Goal: Task Accomplishment & Management: Manage account settings

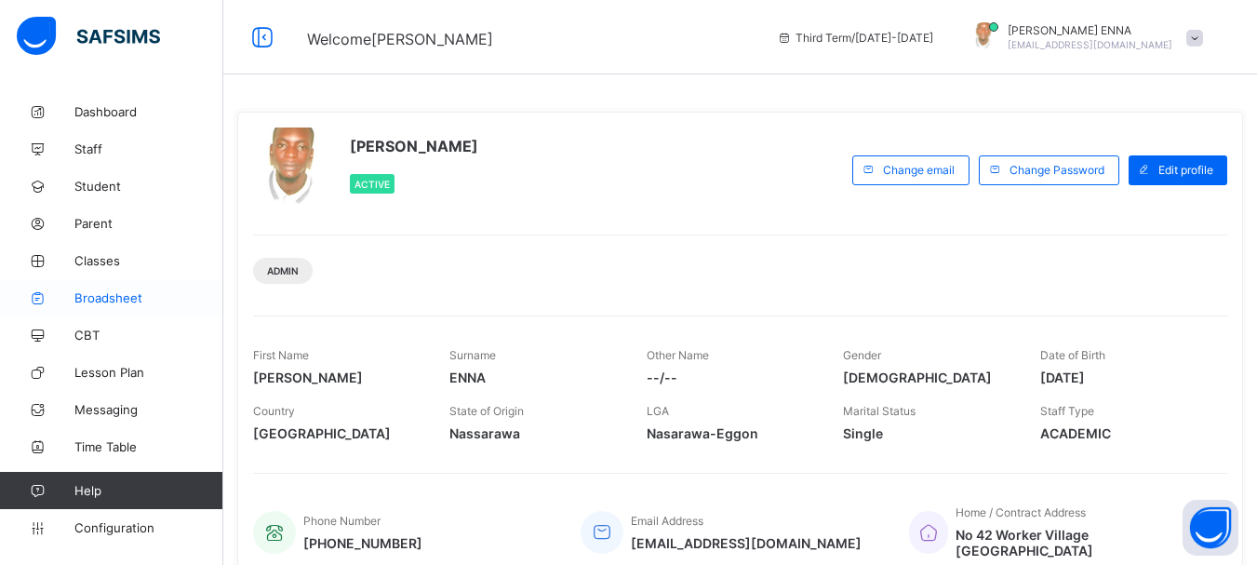
click at [122, 296] on span "Broadsheet" at bounding box center [148, 297] width 149 height 15
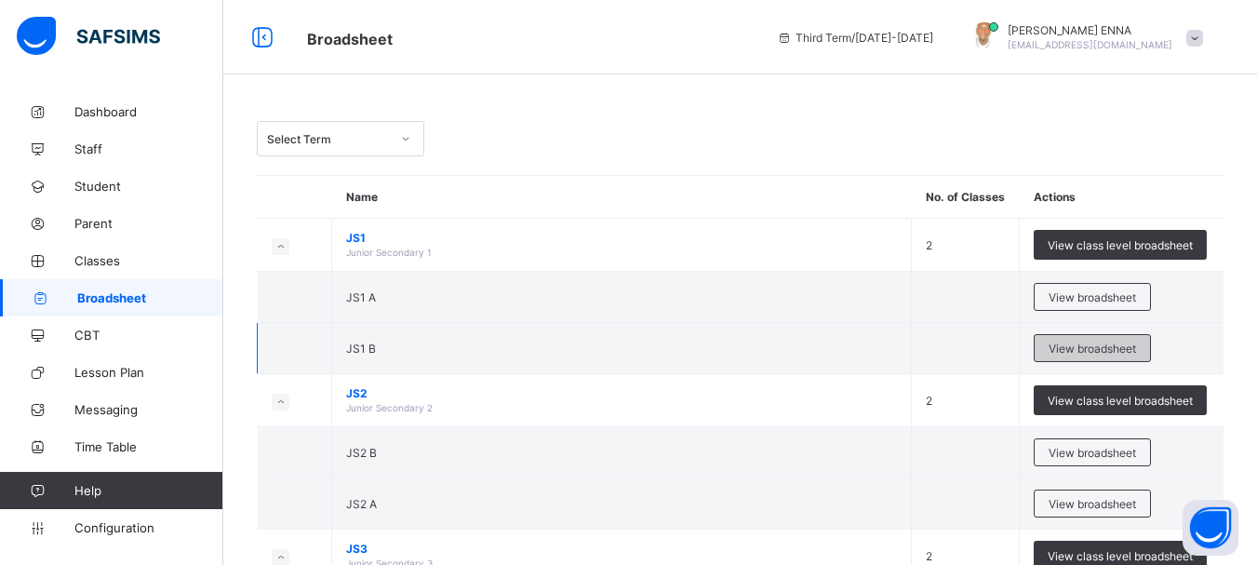
click at [1082, 351] on span "View broadsheet" at bounding box center [1092, 348] width 87 height 14
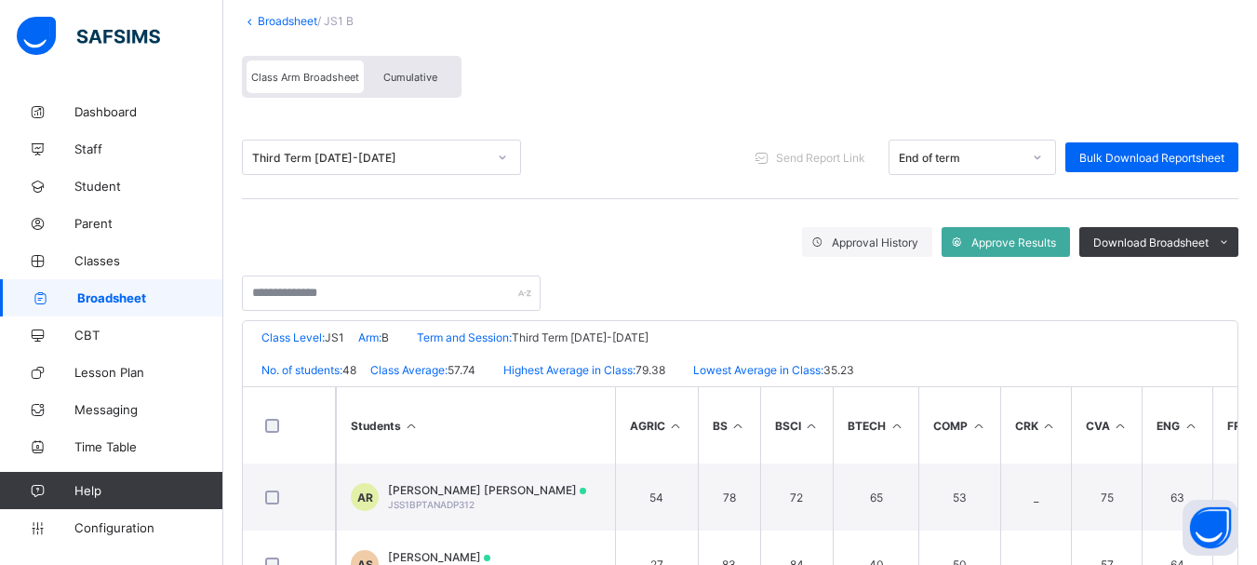
scroll to position [152, 0]
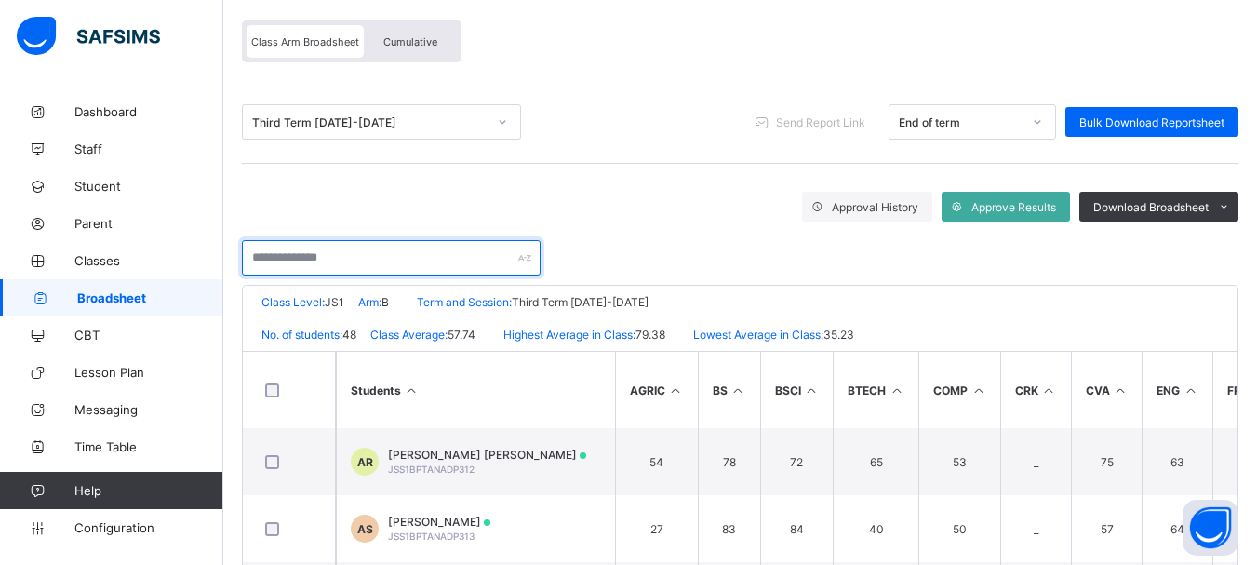
click at [365, 263] on input "text" at bounding box center [391, 257] width 299 height 35
click at [427, 252] on input "text" at bounding box center [391, 257] width 299 height 35
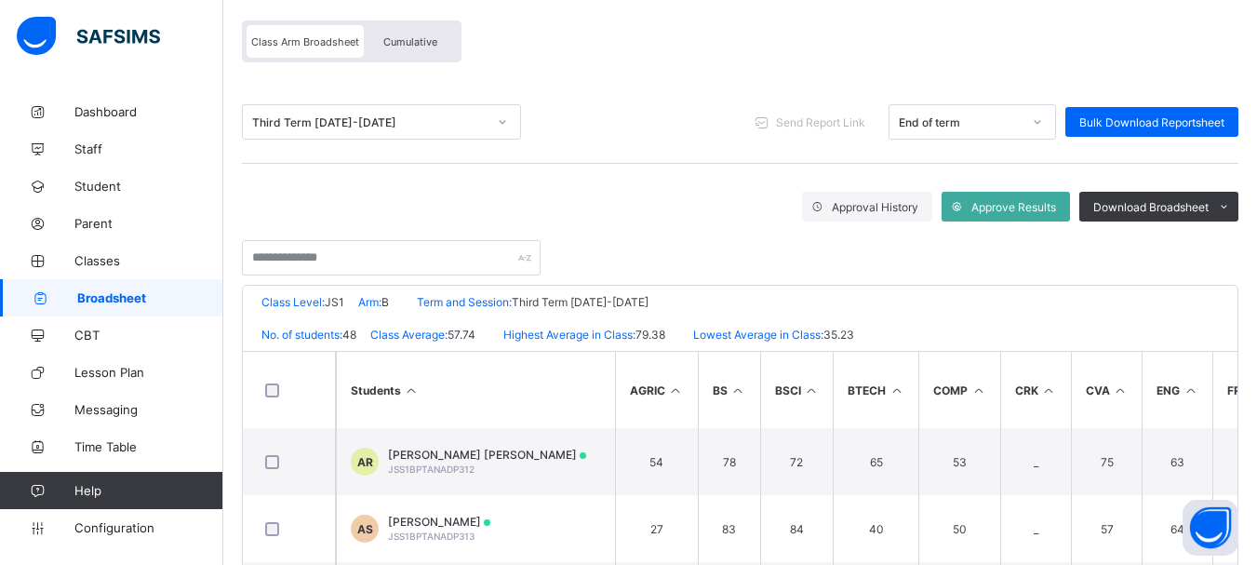
click at [666, 256] on div at bounding box center [740, 248] width 997 height 54
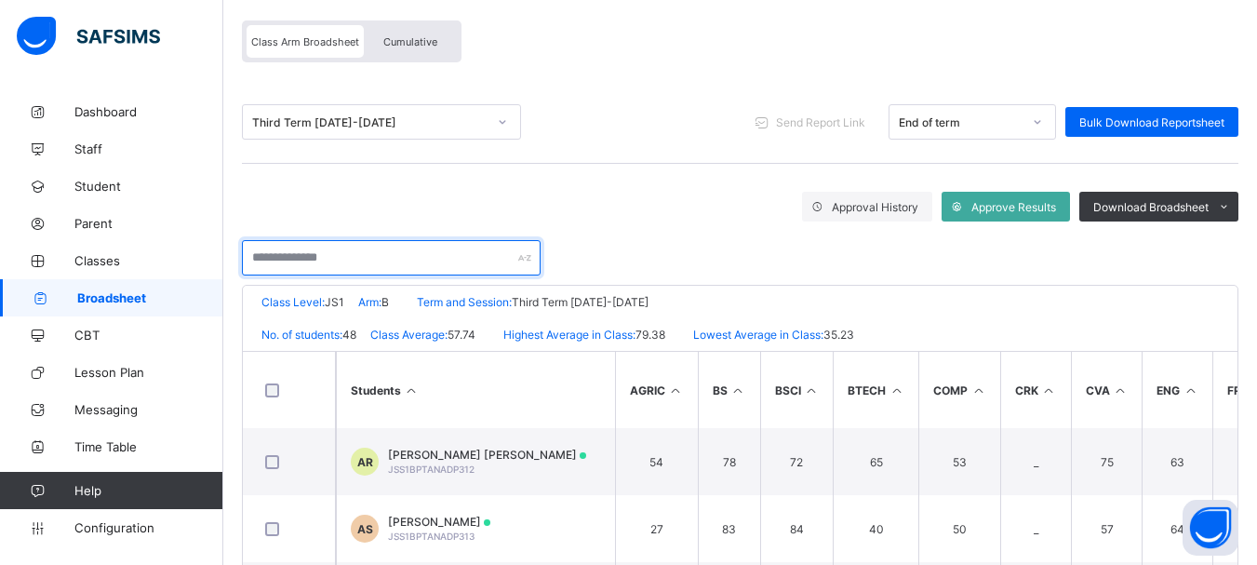
click at [396, 253] on input "text" at bounding box center [391, 257] width 299 height 35
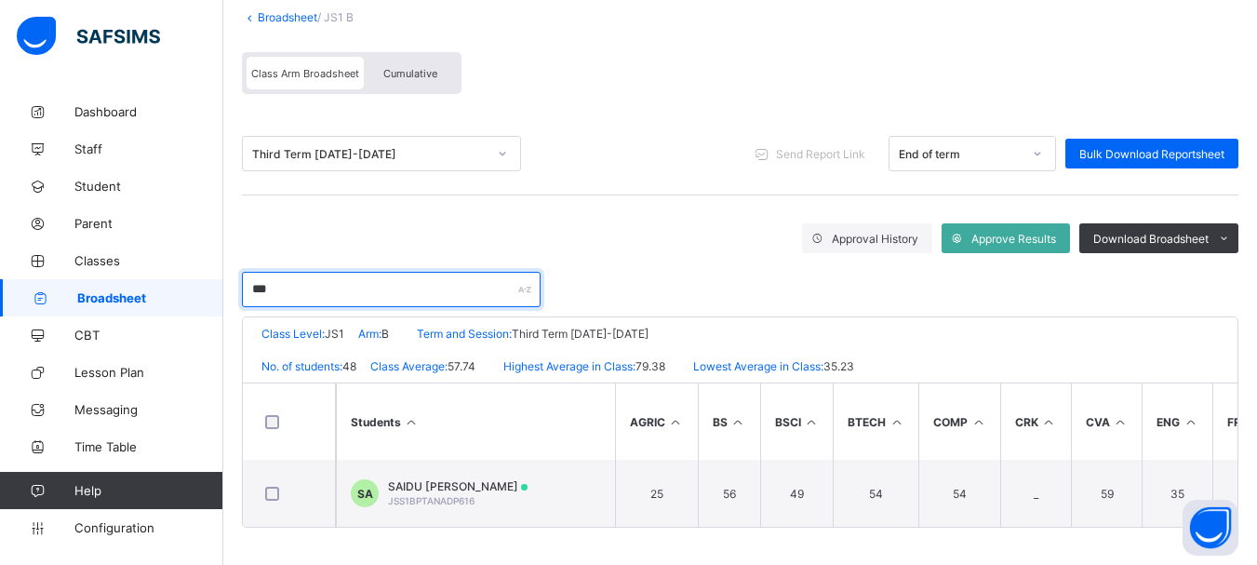
scroll to position [127, 0]
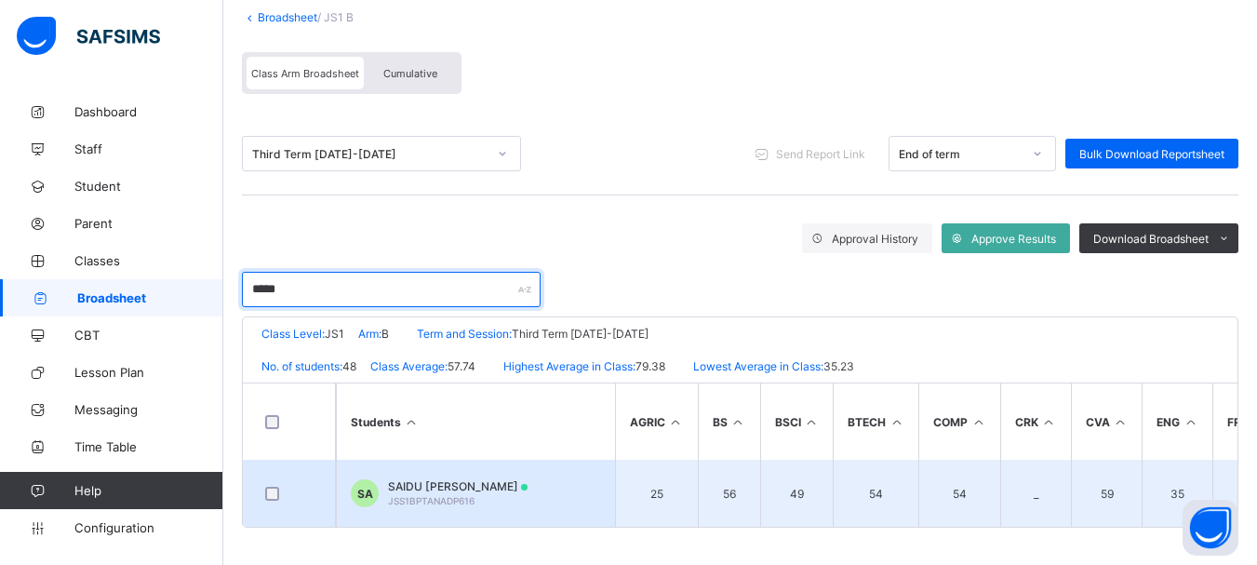
type input "*****"
click at [448, 487] on div "SAIDU ABBE ABDULLAHI JSS1BPTANADP616" at bounding box center [458, 493] width 140 height 28
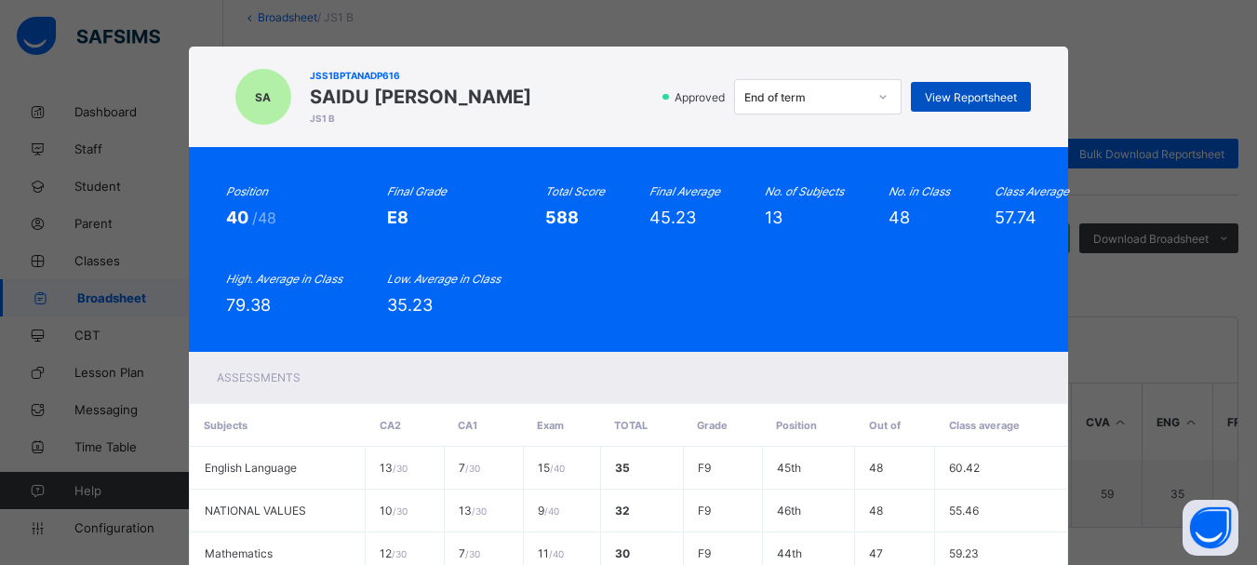
click at [925, 93] on span "View Reportsheet" at bounding box center [971, 97] width 92 height 14
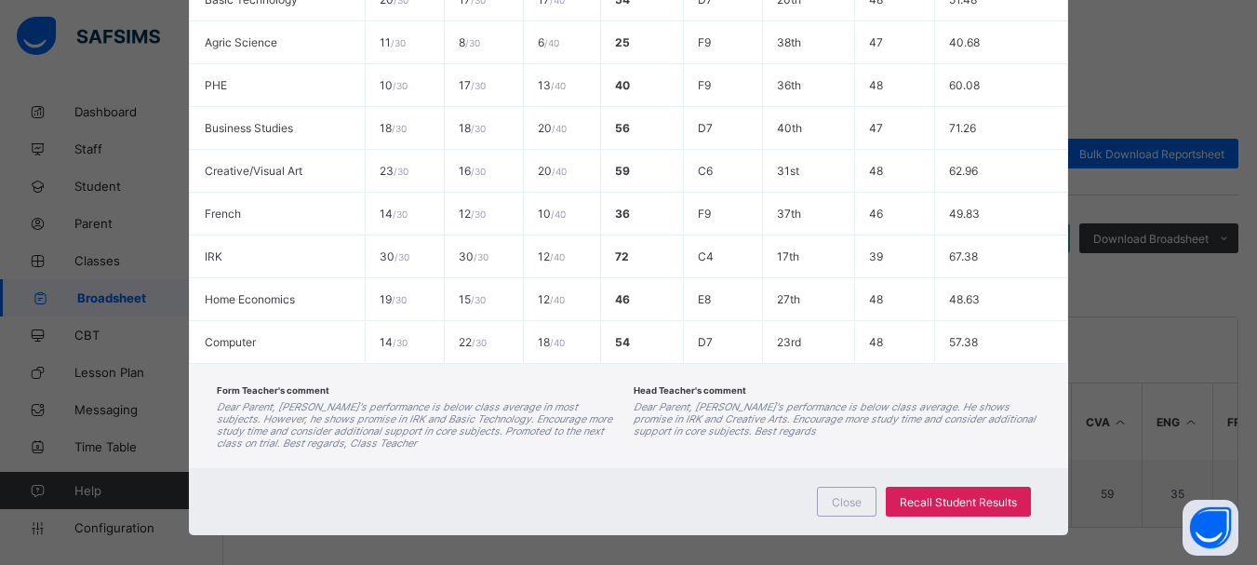
scroll to position [656, 0]
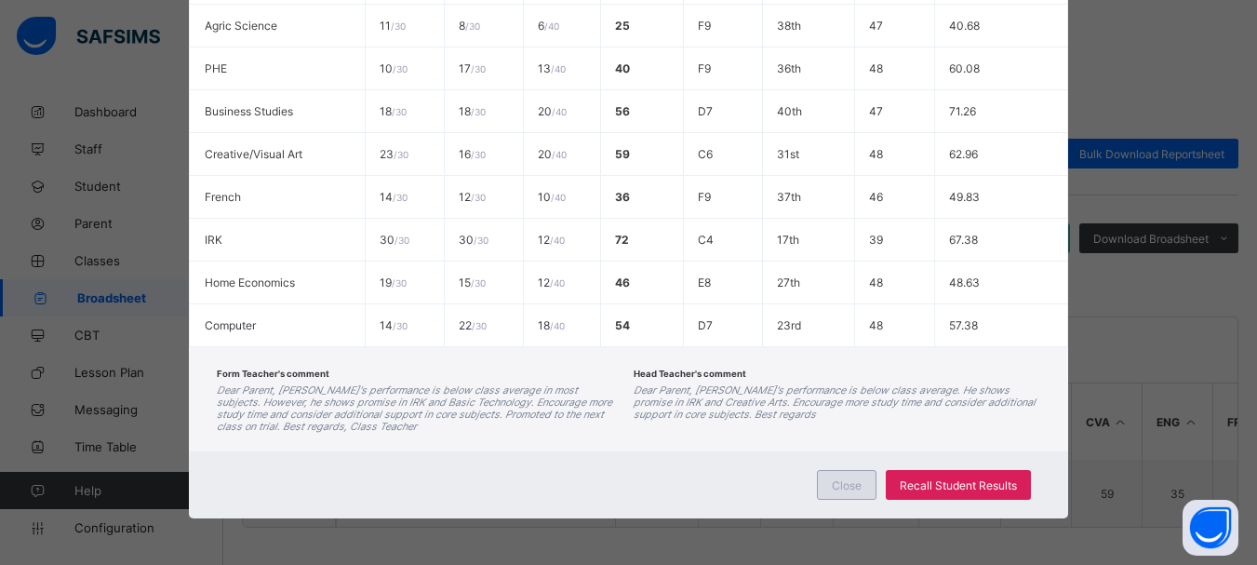
click at [842, 480] on span "Close" at bounding box center [847, 485] width 30 height 14
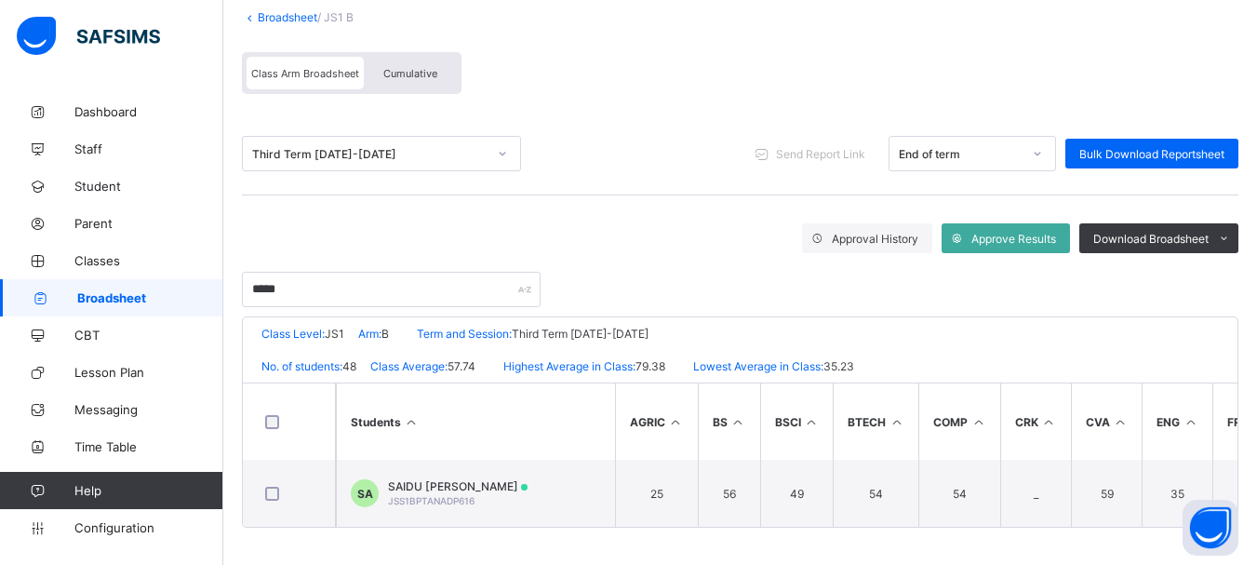
click at [494, 146] on div at bounding box center [503, 154] width 32 height 30
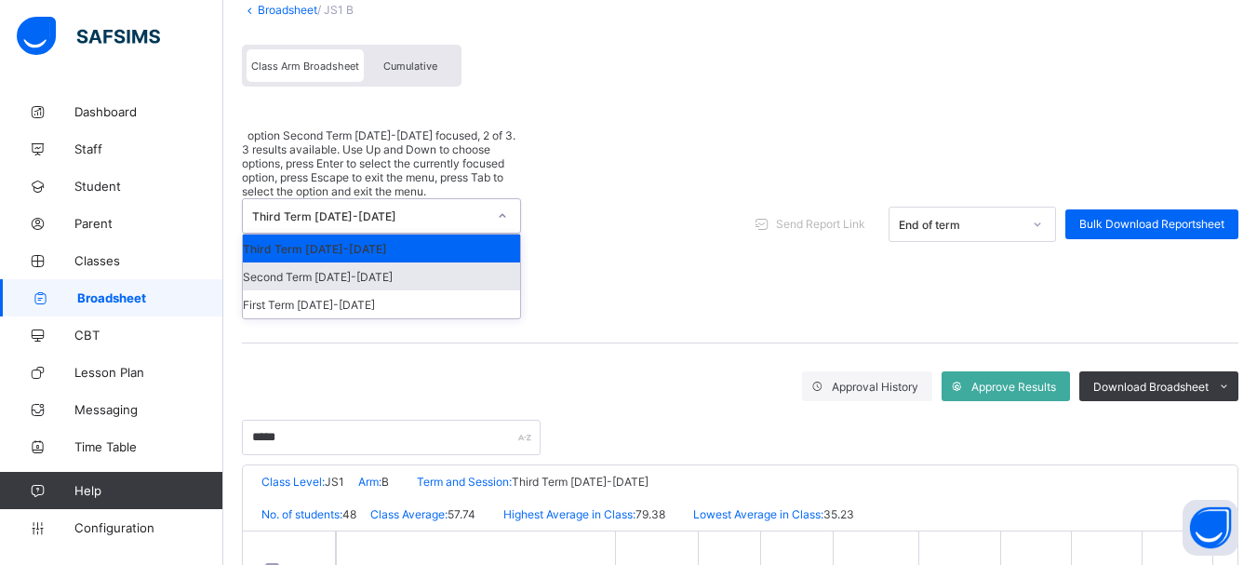
click at [330, 262] on div "Second Term [DATE]-[DATE]" at bounding box center [381, 276] width 277 height 28
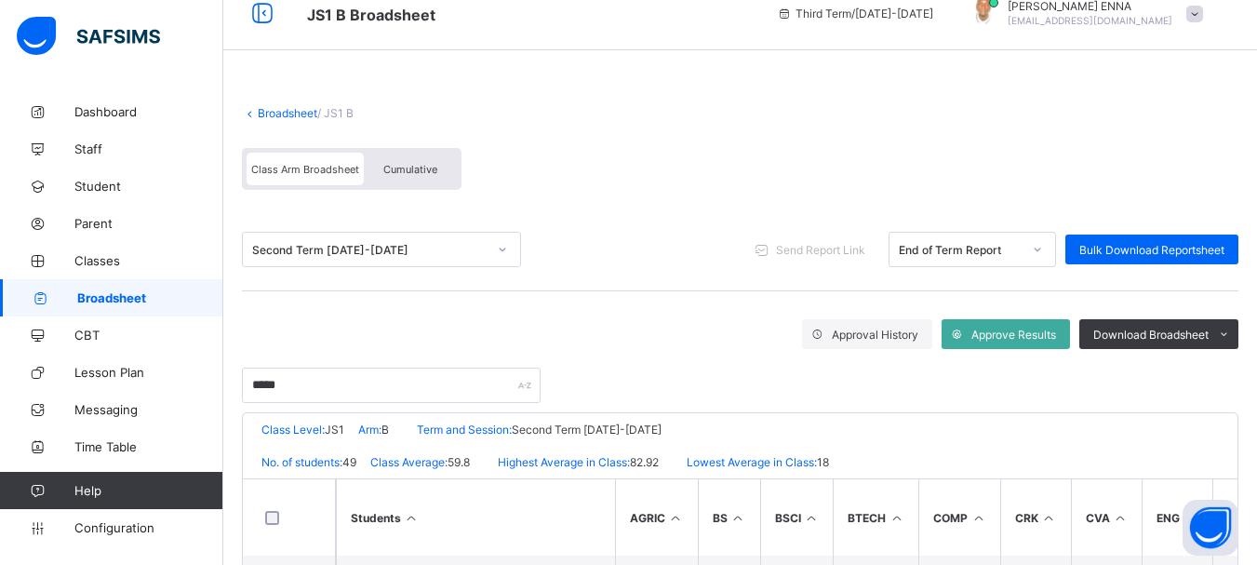
scroll to position [127, 0]
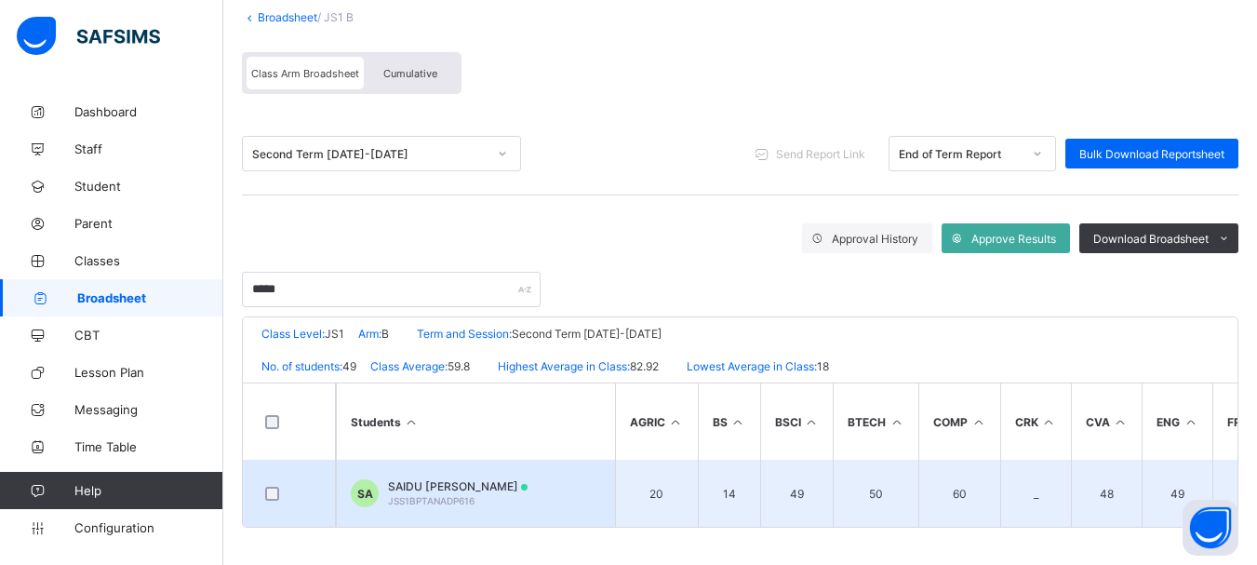
click at [489, 480] on span "SAIDU [PERSON_NAME]" at bounding box center [458, 486] width 140 height 14
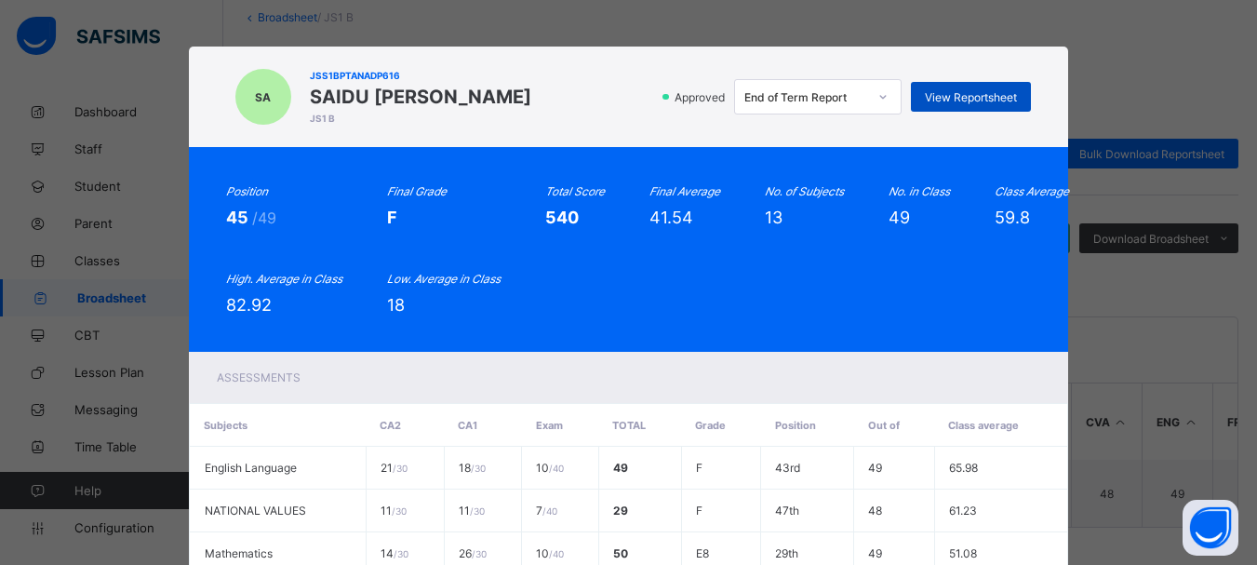
click at [975, 97] on span "View Reportsheet" at bounding box center [971, 97] width 92 height 14
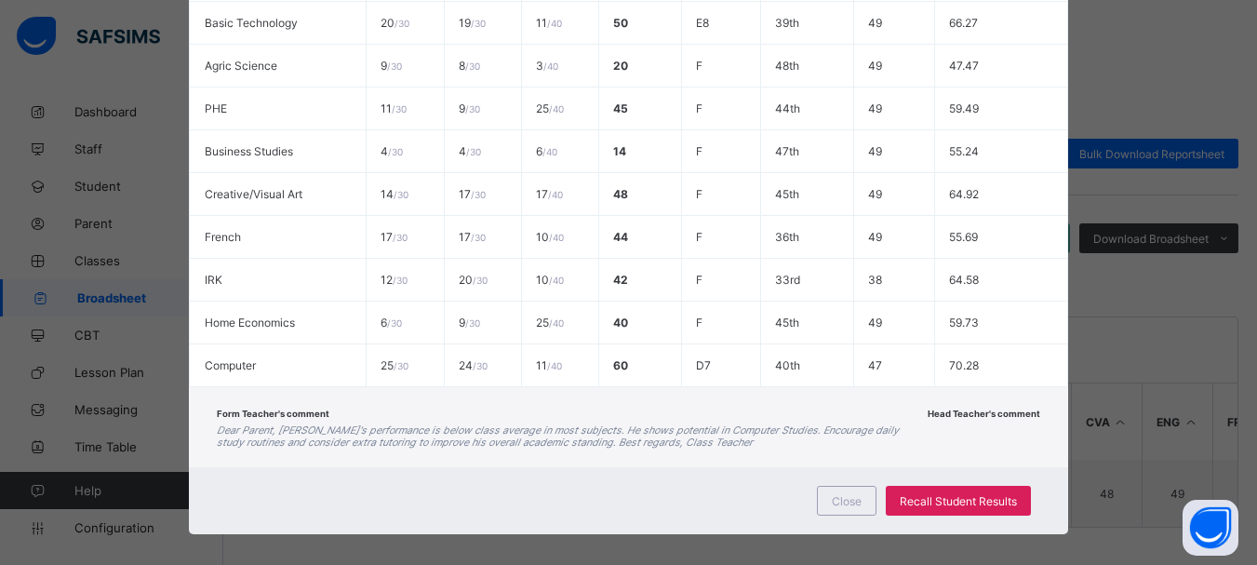
scroll to position [632, 0]
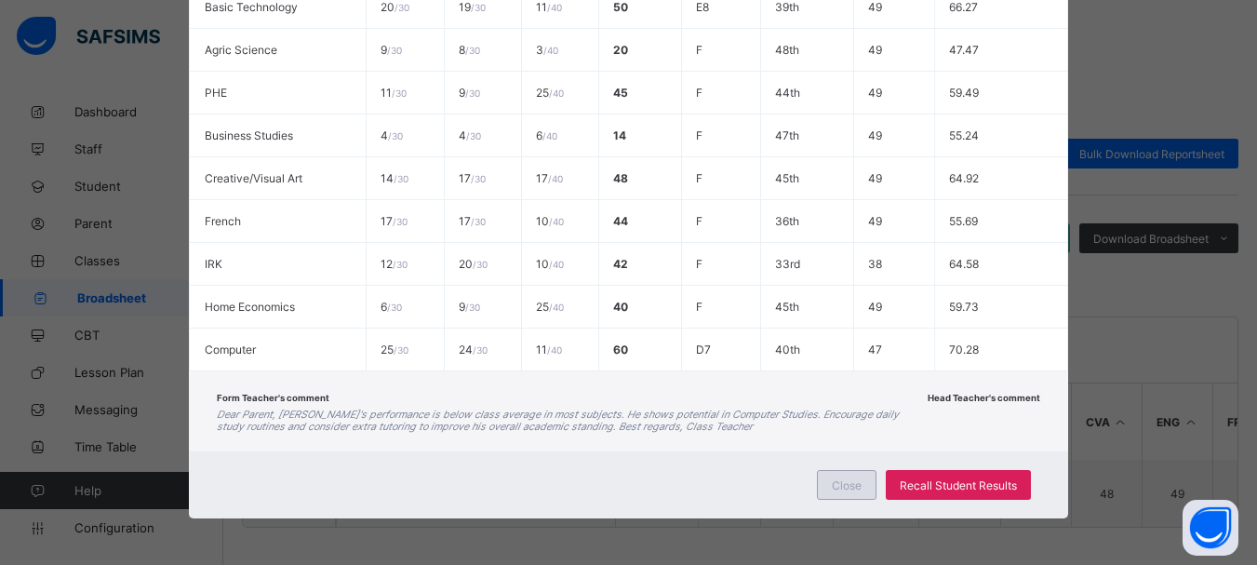
click at [854, 487] on span "Close" at bounding box center [847, 485] width 30 height 14
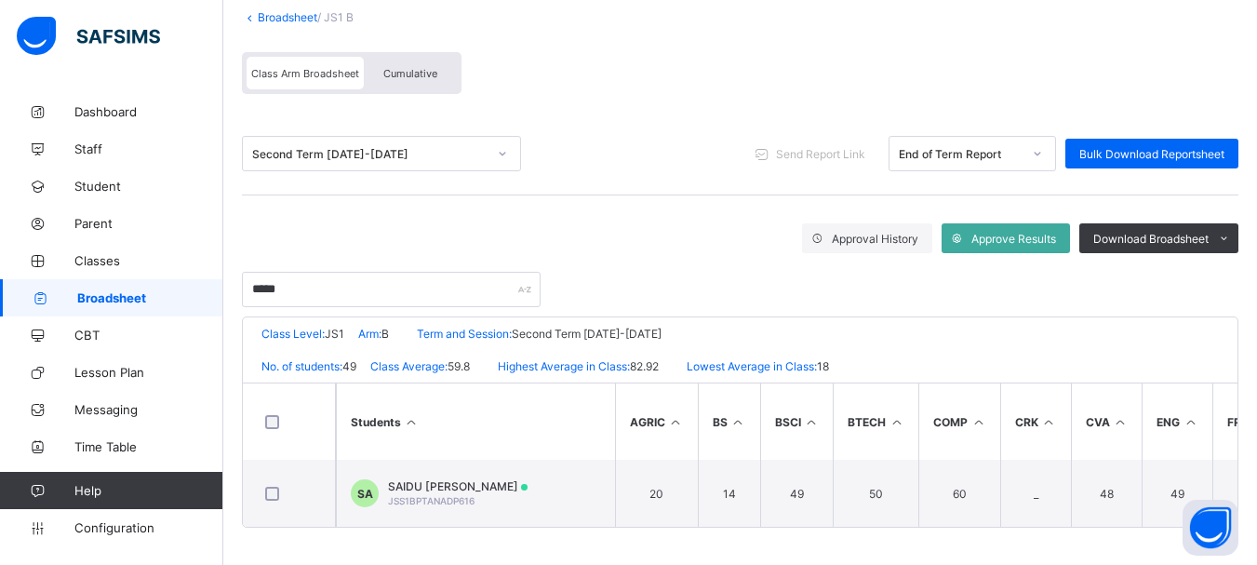
click at [453, 140] on div "Second Term [DATE]-[DATE]" at bounding box center [364, 153] width 242 height 26
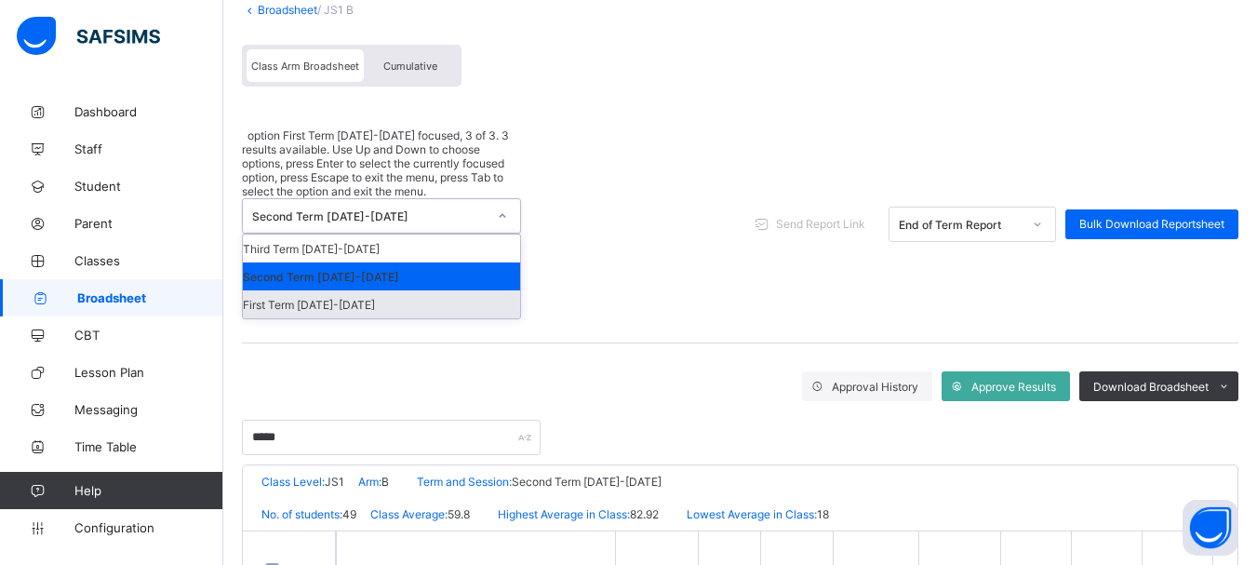
click at [350, 290] on div "First Term [DATE]-[DATE]" at bounding box center [381, 304] width 277 height 28
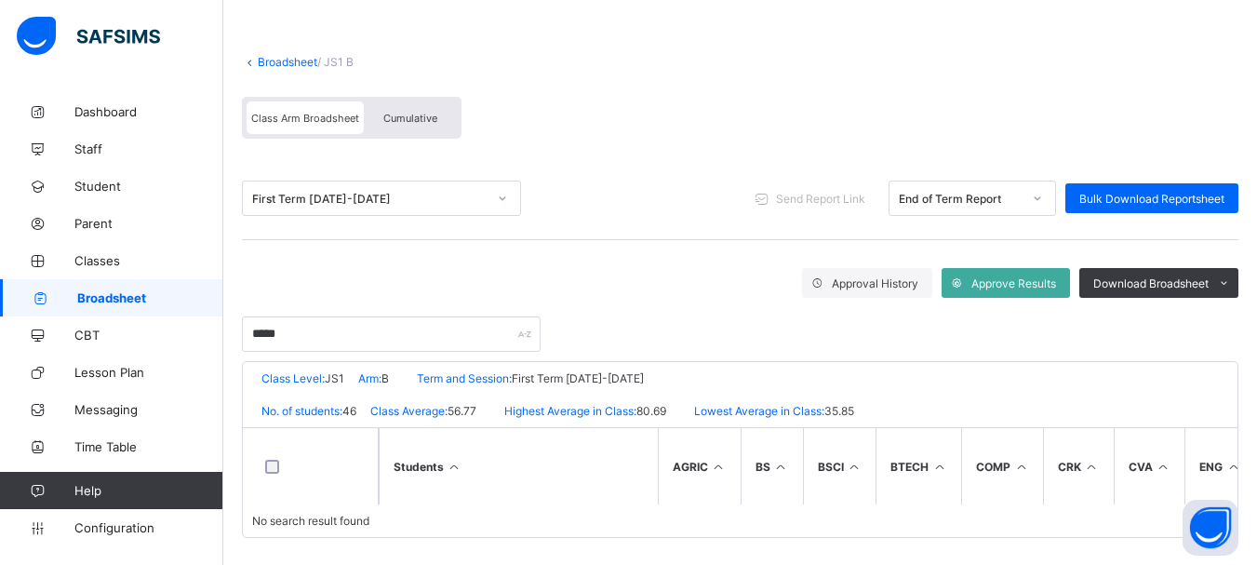
scroll to position [60, 0]
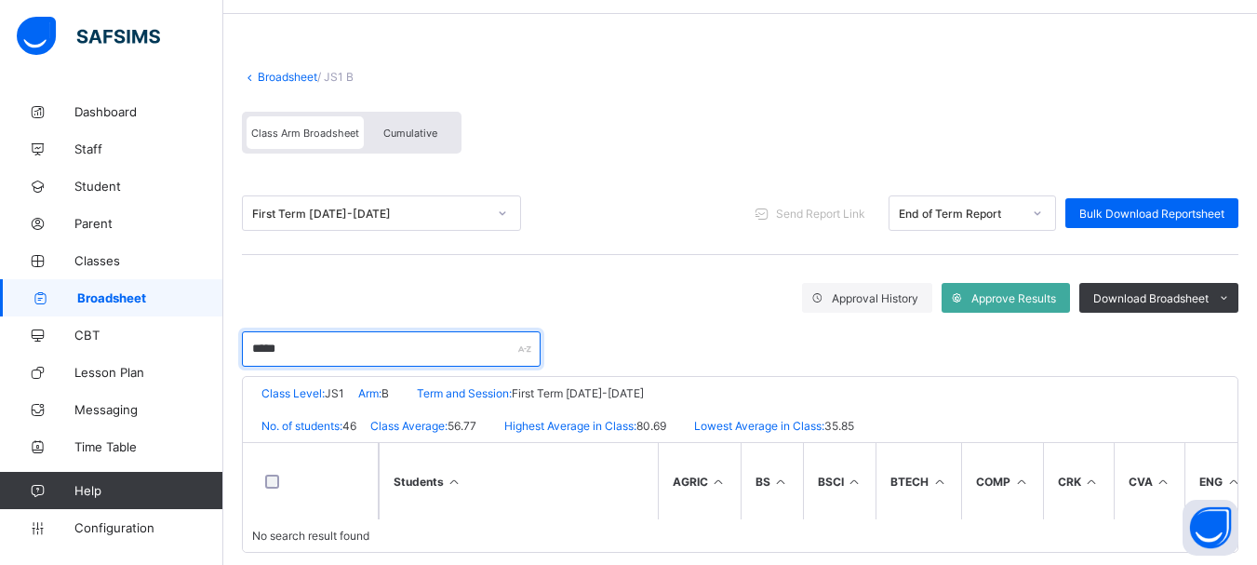
click at [315, 349] on input "*****" at bounding box center [391, 348] width 299 height 35
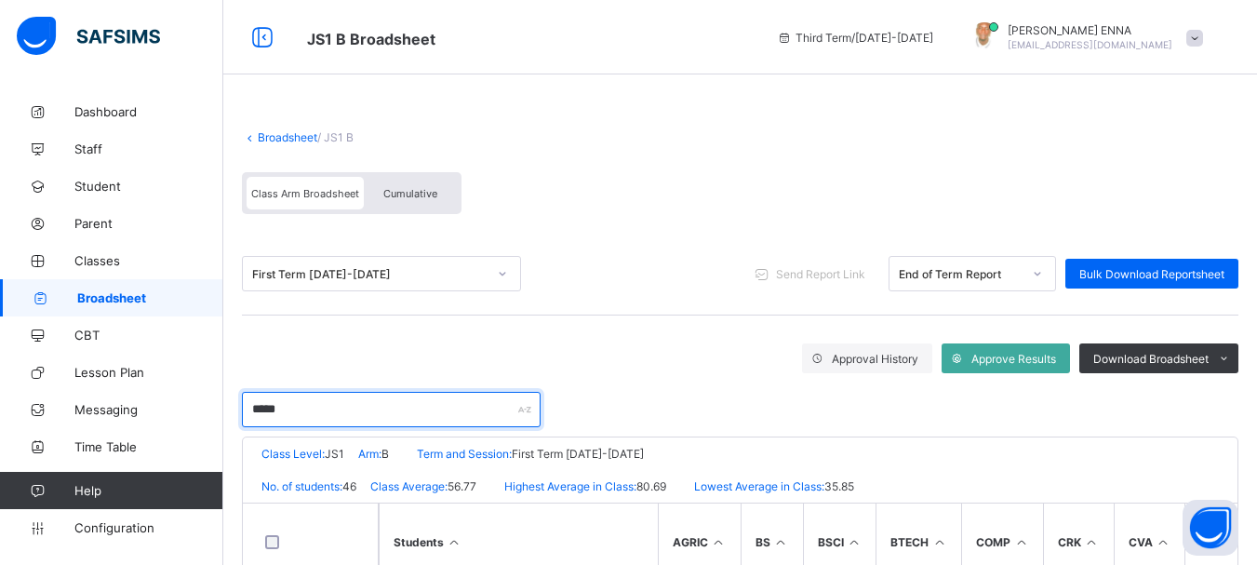
scroll to position [99, 0]
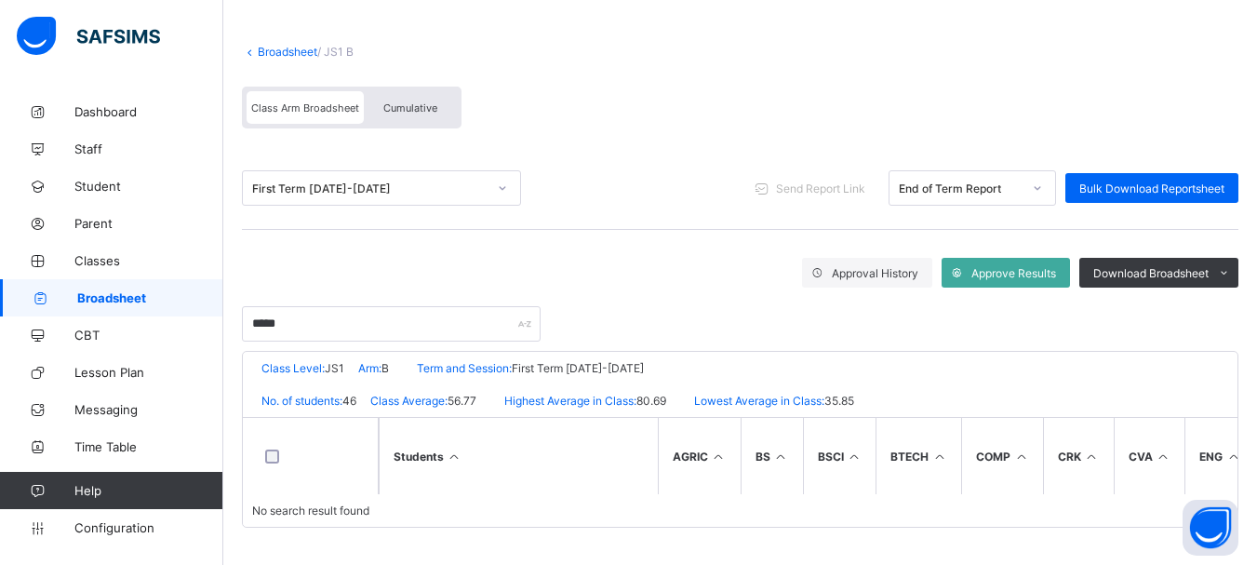
click at [432, 91] on div "Cumulative" at bounding box center [410, 107] width 93 height 33
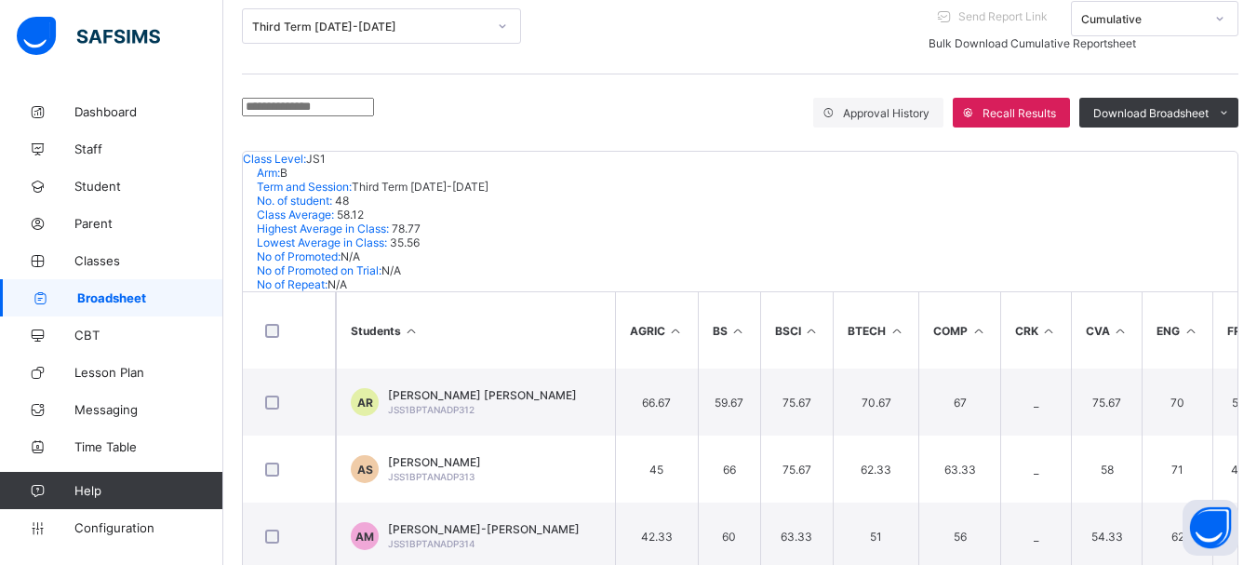
scroll to position [58, 0]
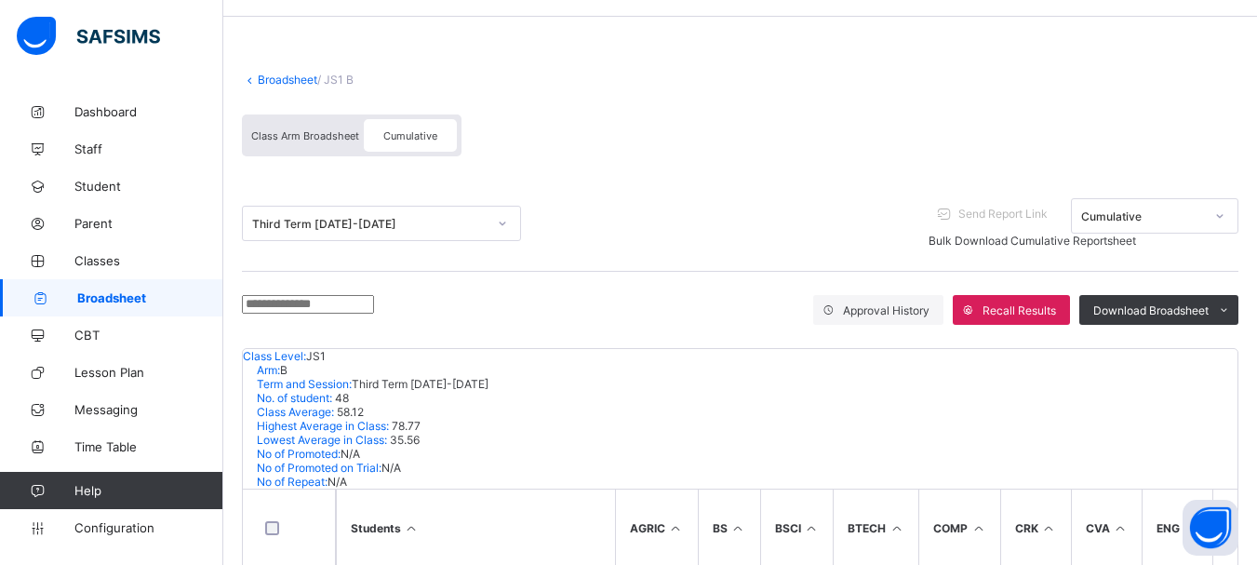
click at [374, 295] on input "text" at bounding box center [308, 304] width 132 height 19
type input "****"
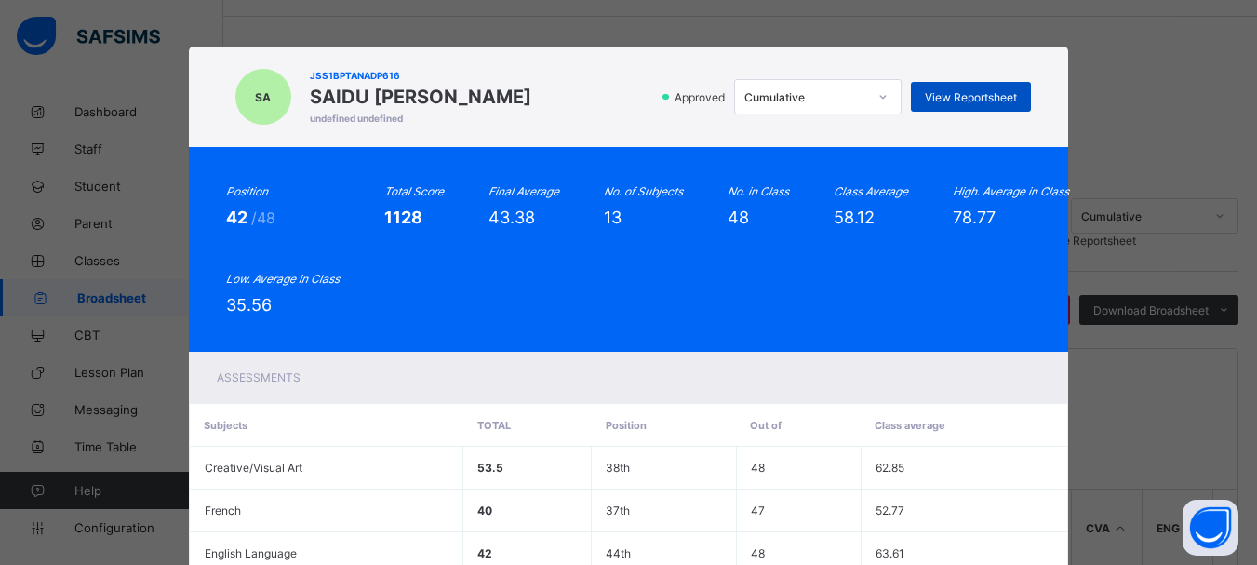
click at [968, 105] on div "View Reportsheet" at bounding box center [971, 97] width 120 height 30
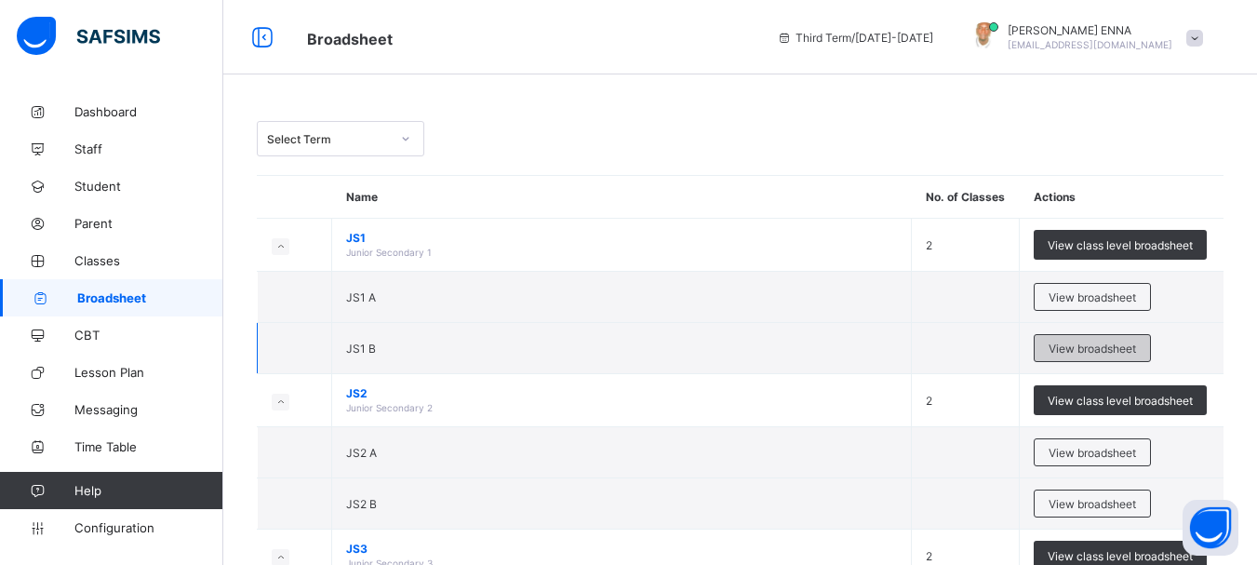
click at [1090, 341] on span "View broadsheet" at bounding box center [1092, 348] width 87 height 14
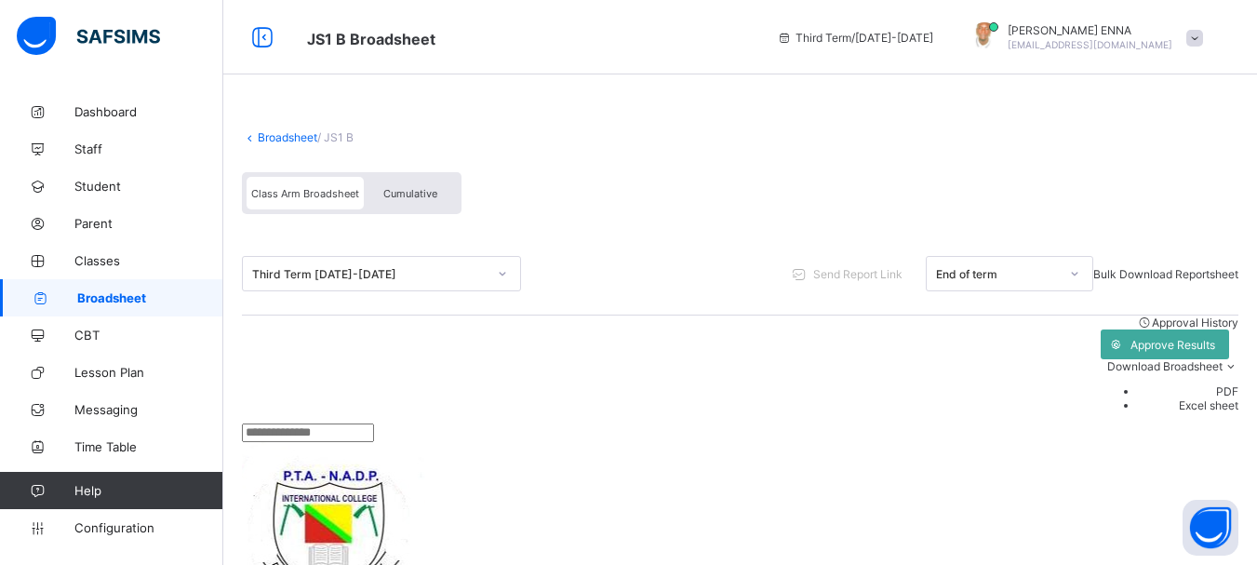
click at [409, 274] on div "Third Term [DATE]-[DATE]" at bounding box center [369, 274] width 234 height 14
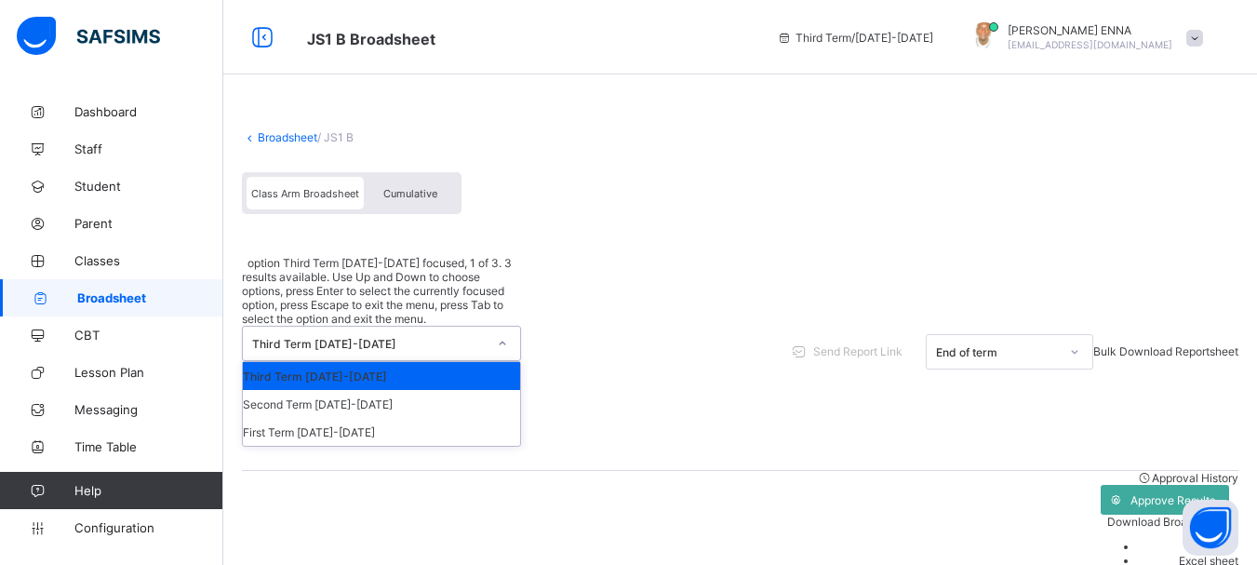
click at [475, 337] on div "Third Term [DATE]-[DATE]" at bounding box center [369, 344] width 234 height 14
click at [317, 418] on div "First Term [DATE]-[DATE]" at bounding box center [381, 432] width 277 height 28
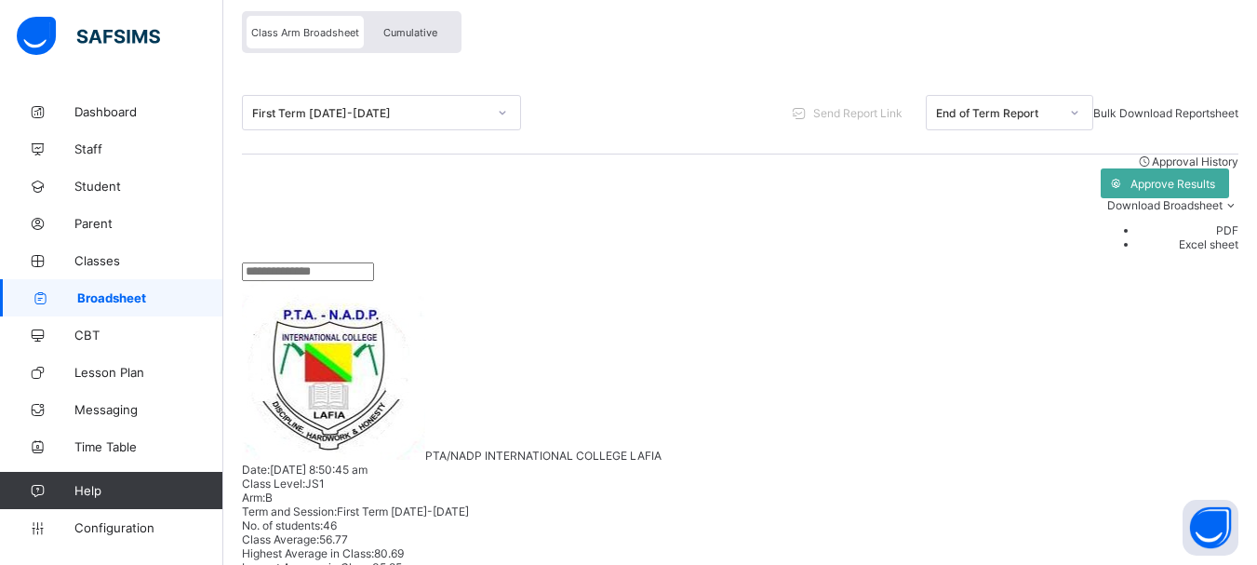
scroll to position [154, 0]
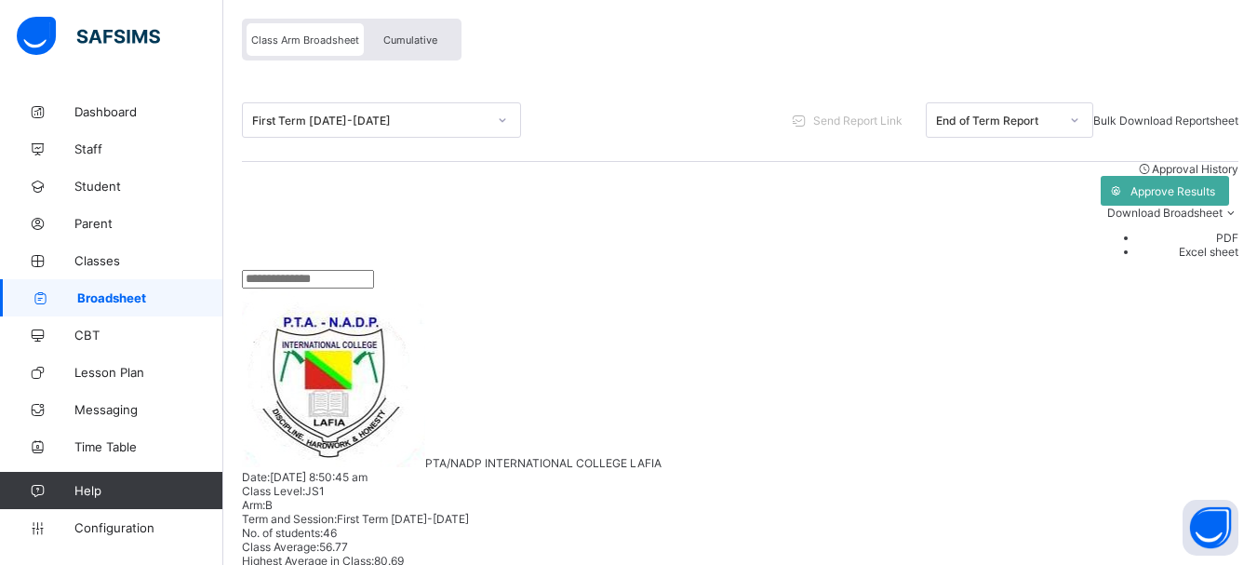
click at [364, 270] on input "text" at bounding box center [308, 279] width 132 height 19
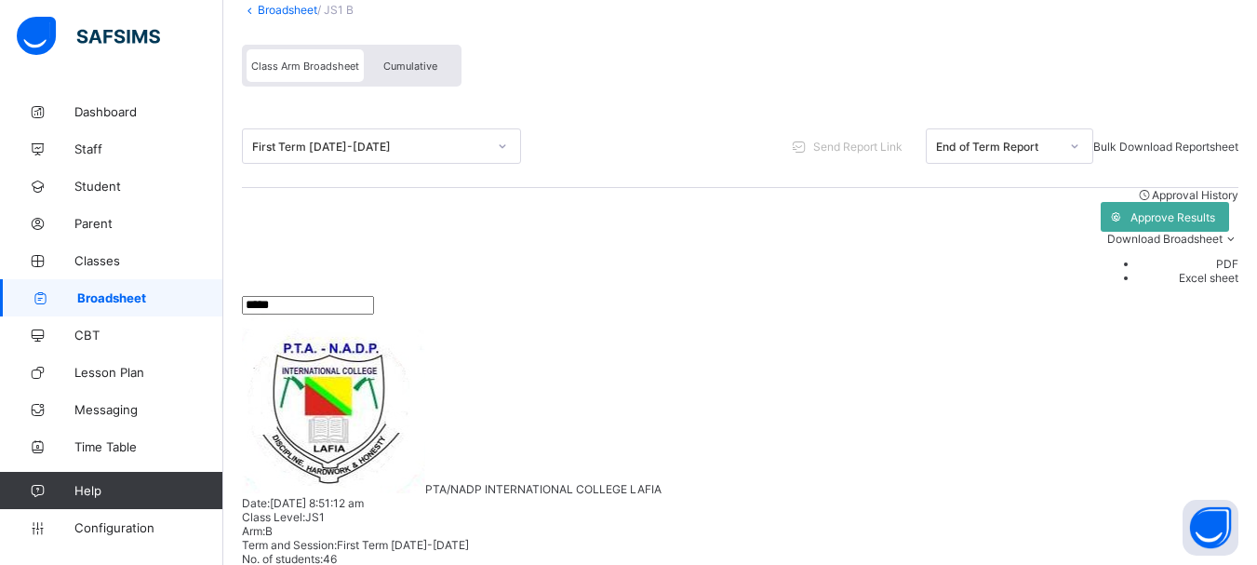
drag, startPoint x: 316, startPoint y: 277, endPoint x: 207, endPoint y: 279, distance: 109.8
click at [207, 279] on div "JS1 B Broadsheet Third Term / [DATE]-[DATE] [PERSON_NAME] [EMAIL_ADDRESS][DOMAI…" at bounding box center [628, 531] width 1257 height 1317
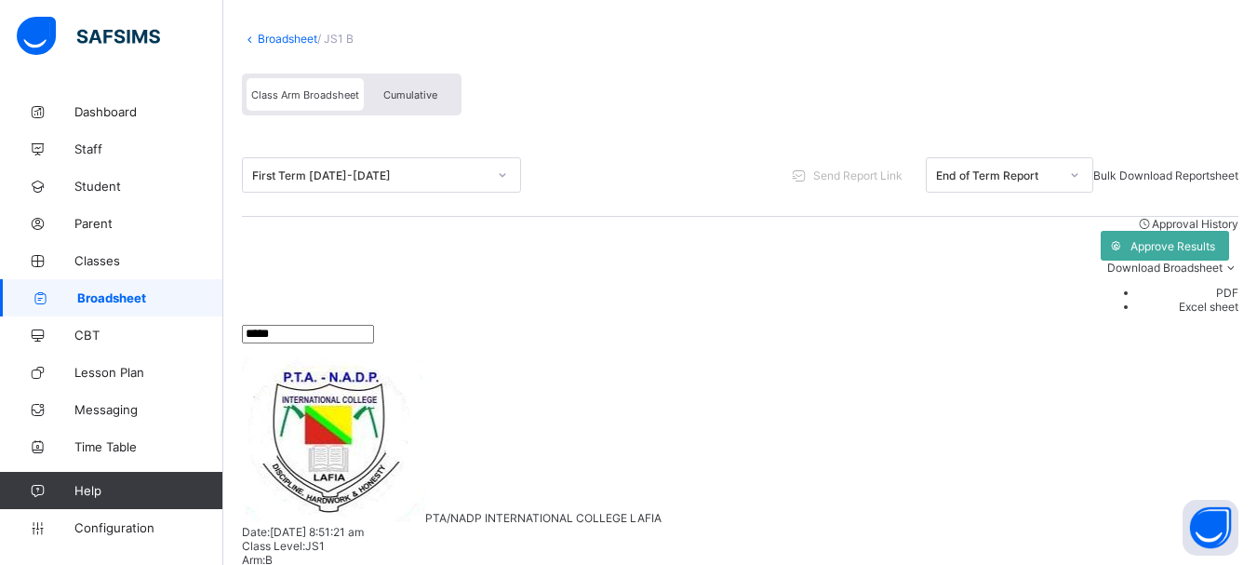
type input "*****"
click at [252, 36] on icon at bounding box center [250, 39] width 16 height 14
click at [274, 33] on link "Broadsheet" at bounding box center [288, 39] width 60 height 14
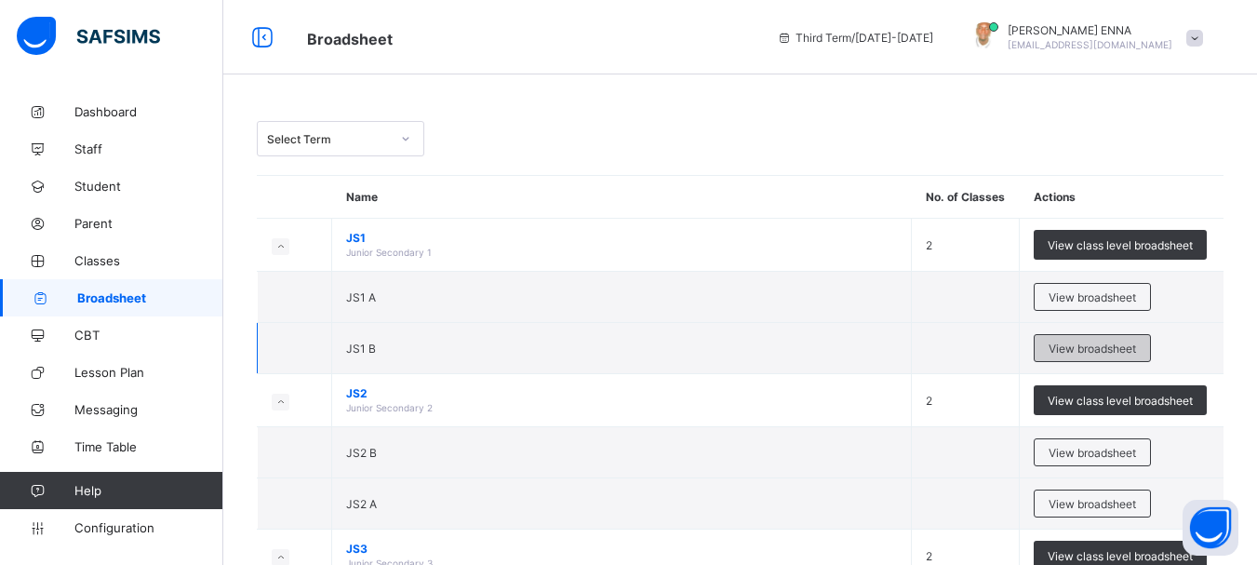
click at [1085, 349] on span "View broadsheet" at bounding box center [1092, 348] width 87 height 14
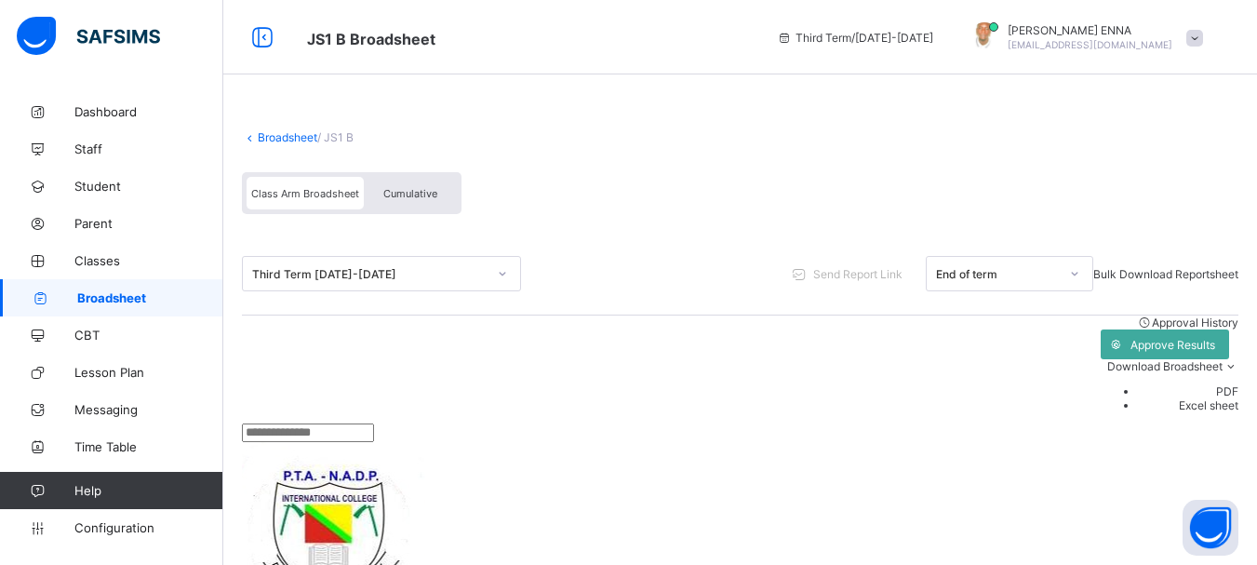
click at [374, 423] on input "text" at bounding box center [308, 432] width 132 height 19
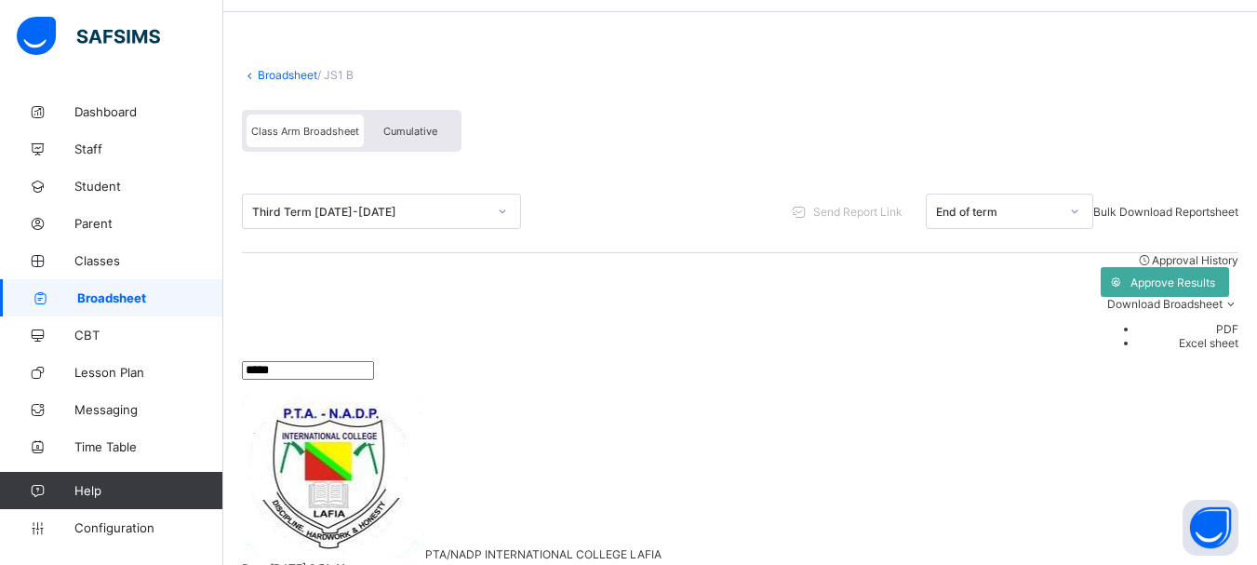
scroll to position [99, 0]
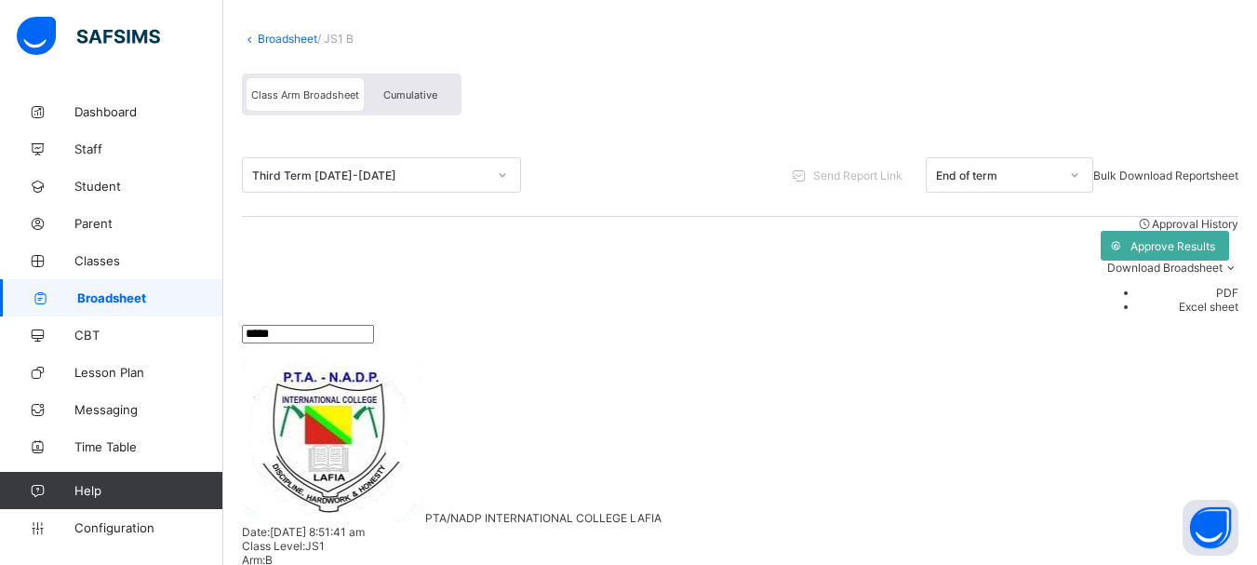
type input "*****"
click at [274, 38] on link "Broadsheet" at bounding box center [288, 39] width 60 height 14
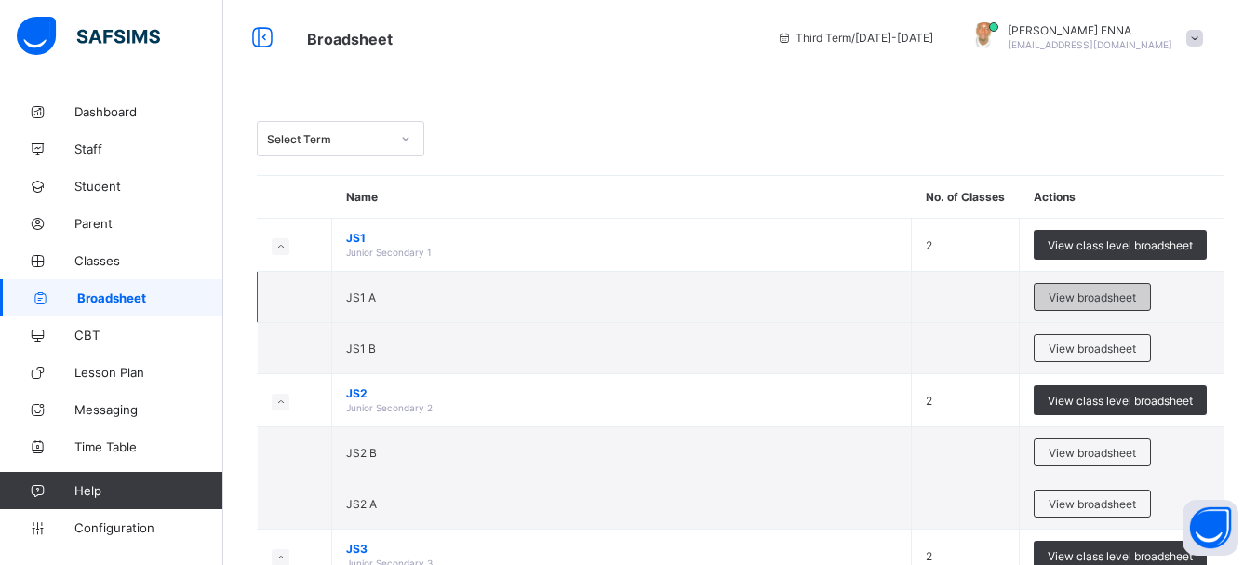
click at [1116, 299] on span "View broadsheet" at bounding box center [1092, 297] width 87 height 14
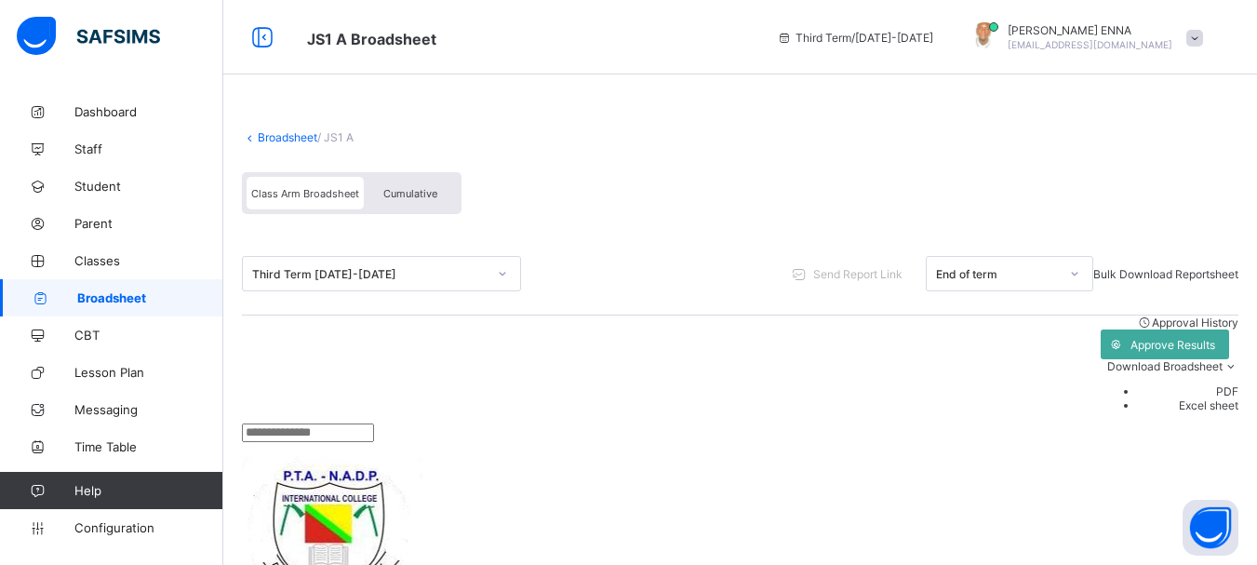
click at [374, 423] on input "text" at bounding box center [308, 432] width 132 height 19
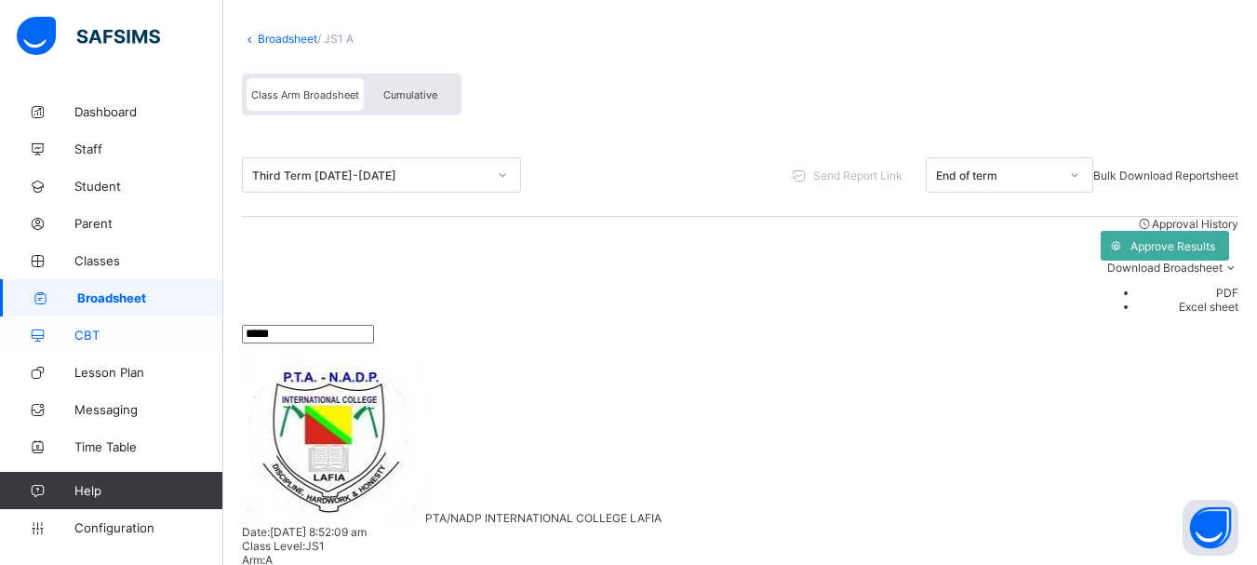
drag, startPoint x: 301, startPoint y: 307, endPoint x: 170, endPoint y: 317, distance: 131.6
click at [170, 317] on div "JS1 A Broadsheet Third Term / [DATE]-[DATE] [PERSON_NAME] [EMAIL_ADDRESS][DOMAI…" at bounding box center [628, 560] width 1257 height 1319
type input "***"
click at [266, 37] on link "Broadsheet" at bounding box center [288, 39] width 60 height 14
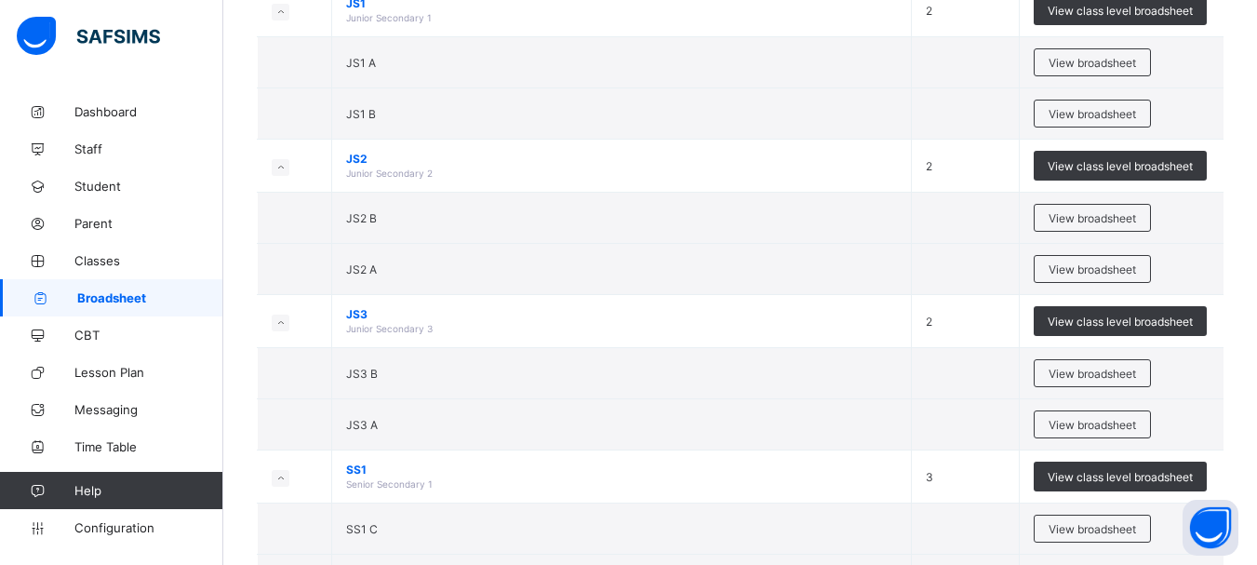
scroll to position [237, 0]
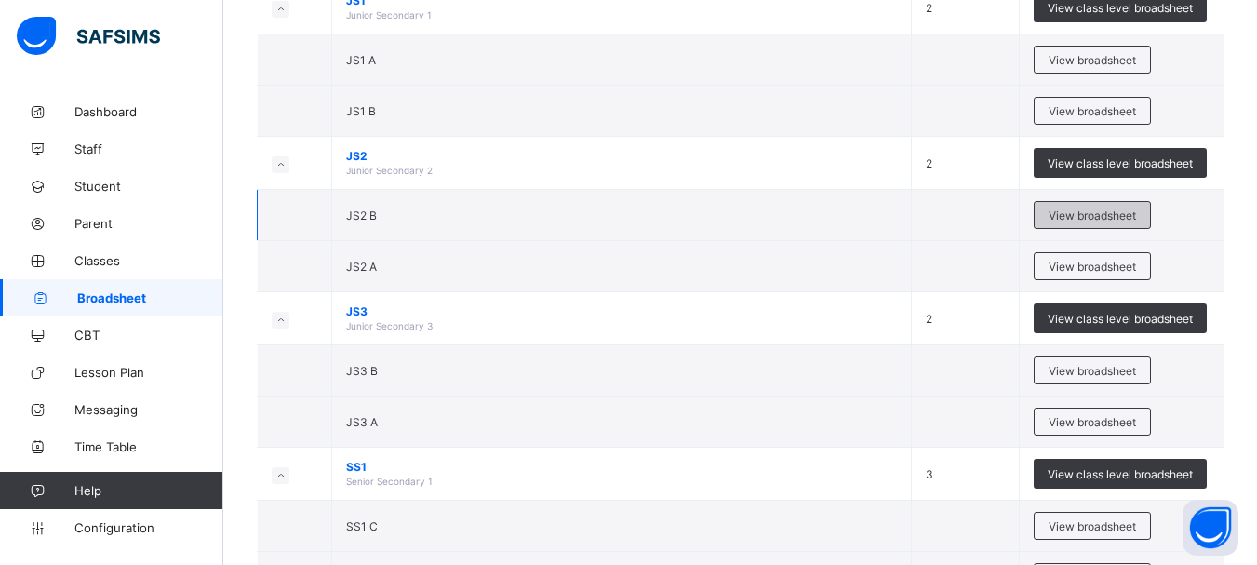
click at [1071, 213] on span "View broadsheet" at bounding box center [1092, 215] width 87 height 14
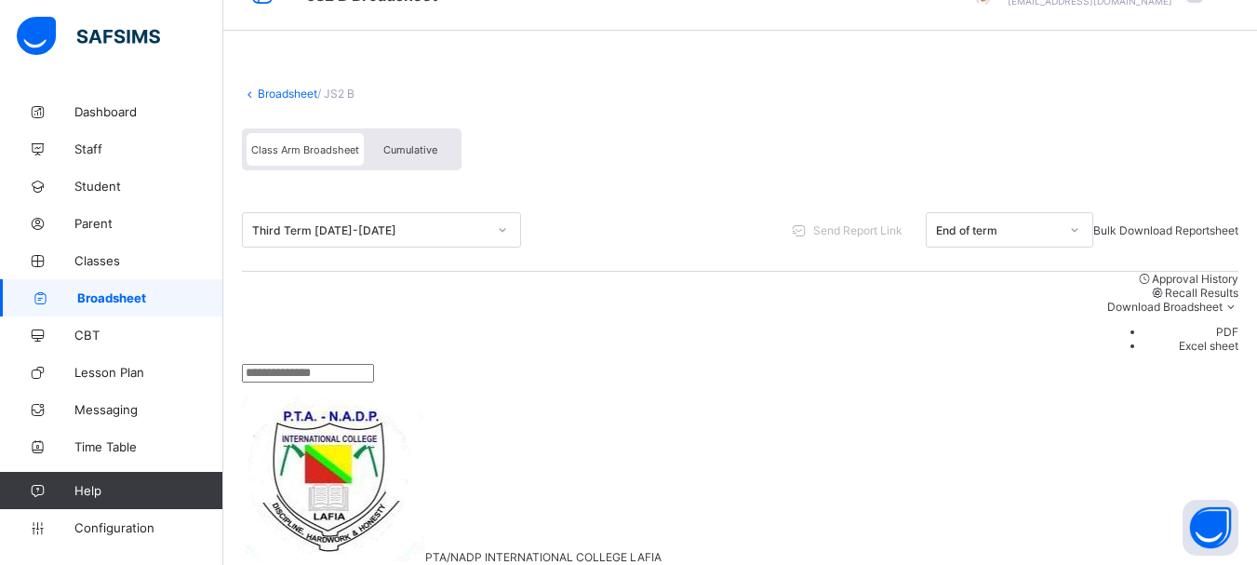
scroll to position [39, 0]
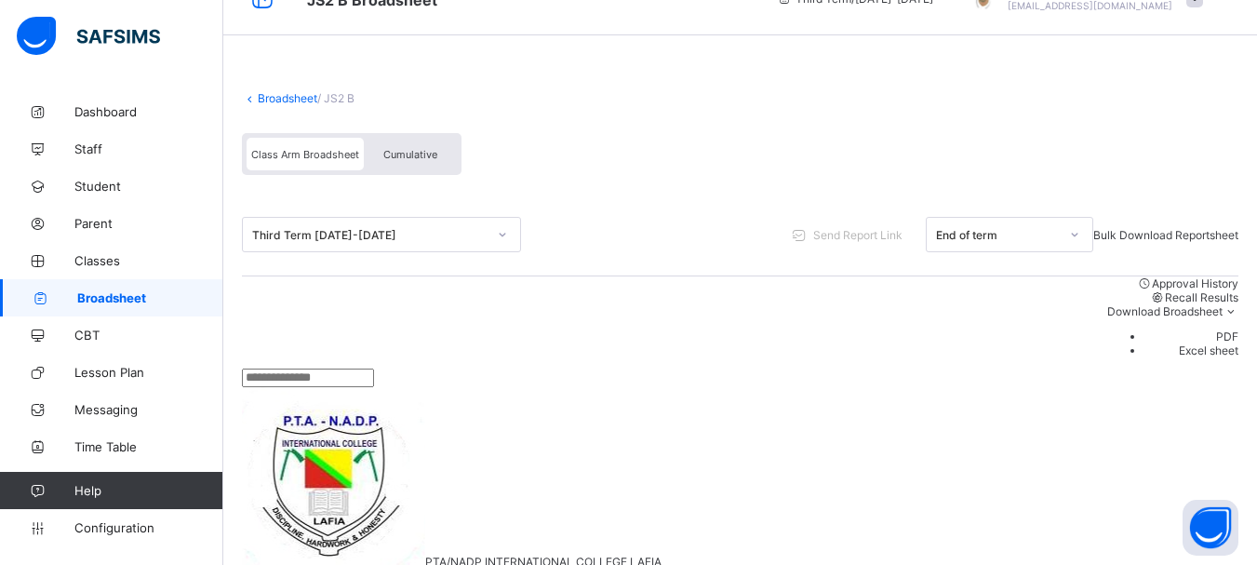
click at [333, 368] on input "text" at bounding box center [308, 377] width 132 height 19
type input "*"
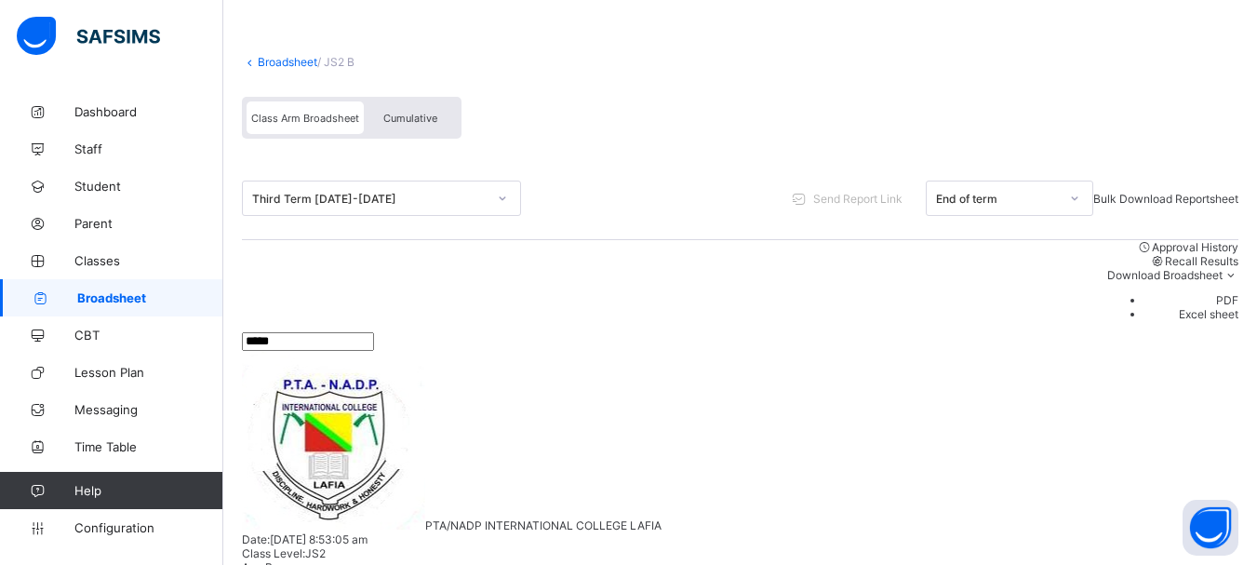
scroll to position [127, 0]
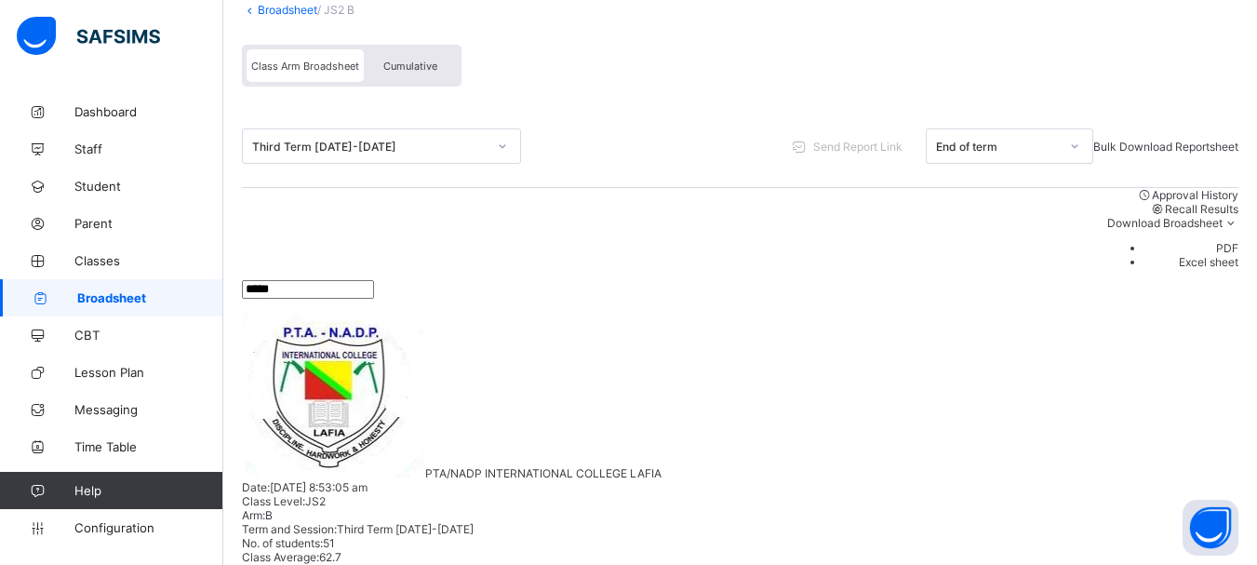
type input "*****"
click at [827, 146] on span "Send Report Link" at bounding box center [871, 147] width 89 height 14
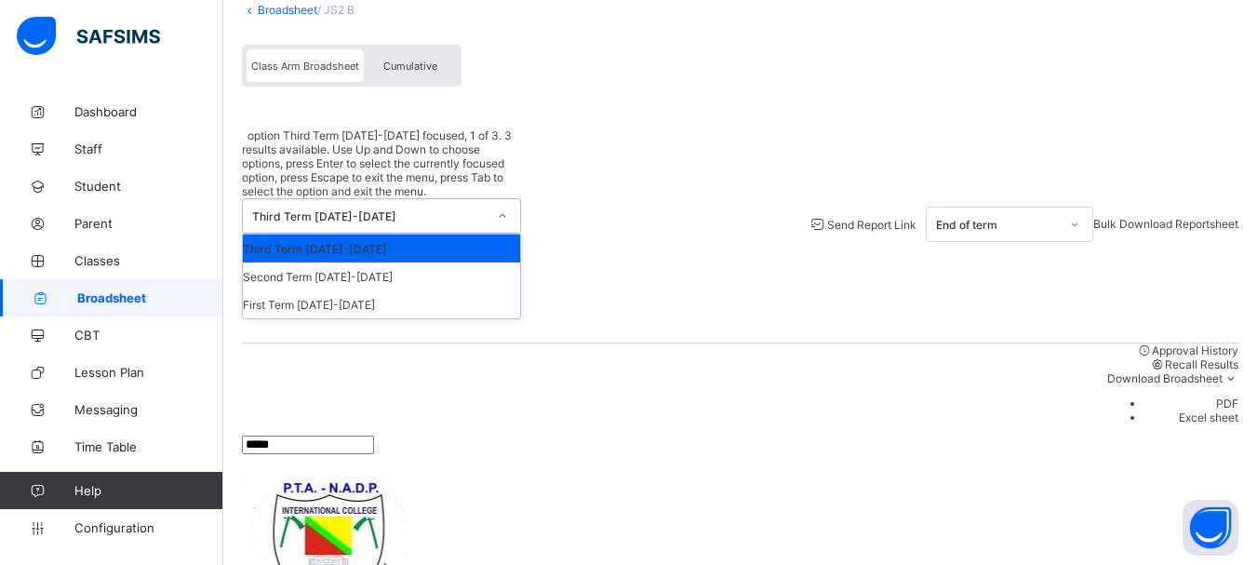
click at [502, 207] on icon at bounding box center [502, 216] width 11 height 19
click at [336, 262] on div "Second Term [DATE]-[DATE]" at bounding box center [381, 276] width 277 height 28
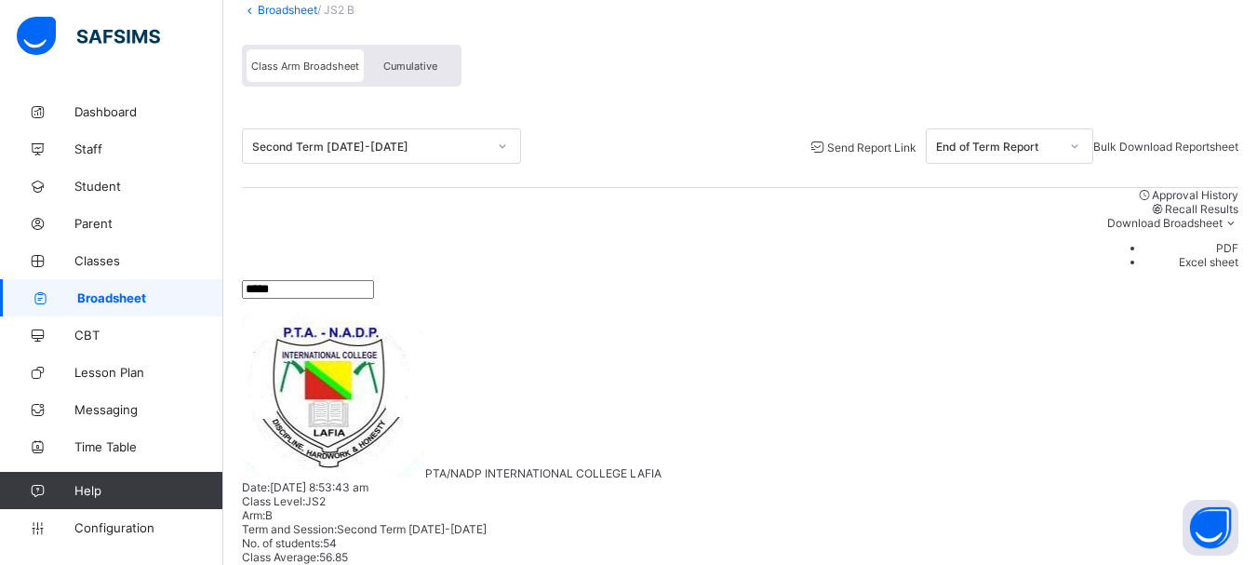
click at [827, 147] on span "Send Report Link" at bounding box center [871, 147] width 89 height 14
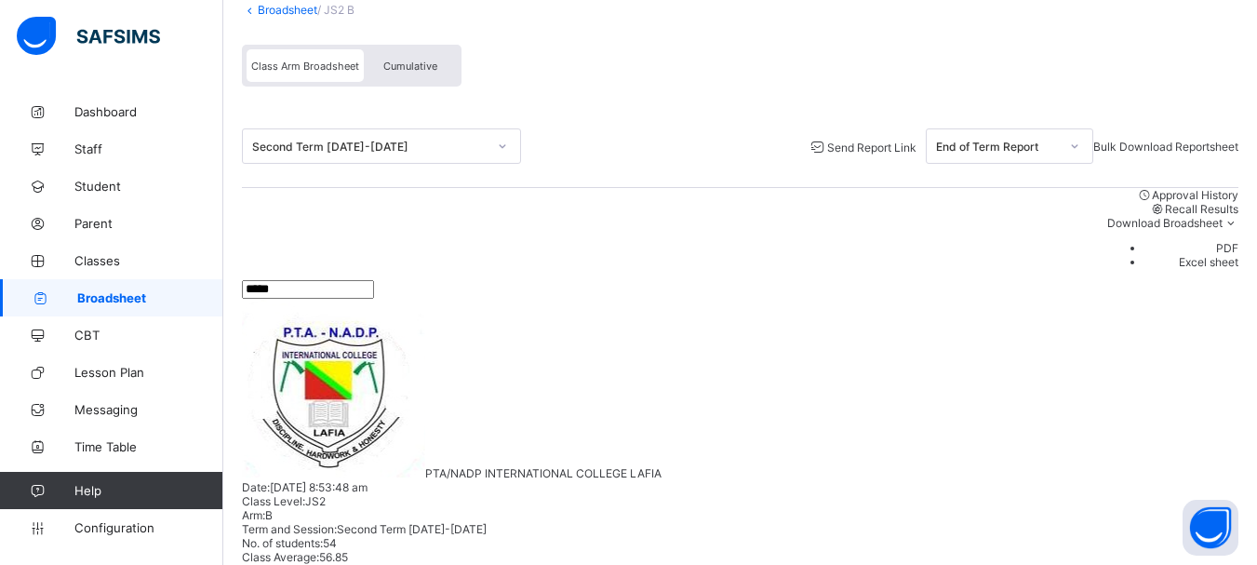
click at [502, 138] on div at bounding box center [503, 146] width 32 height 30
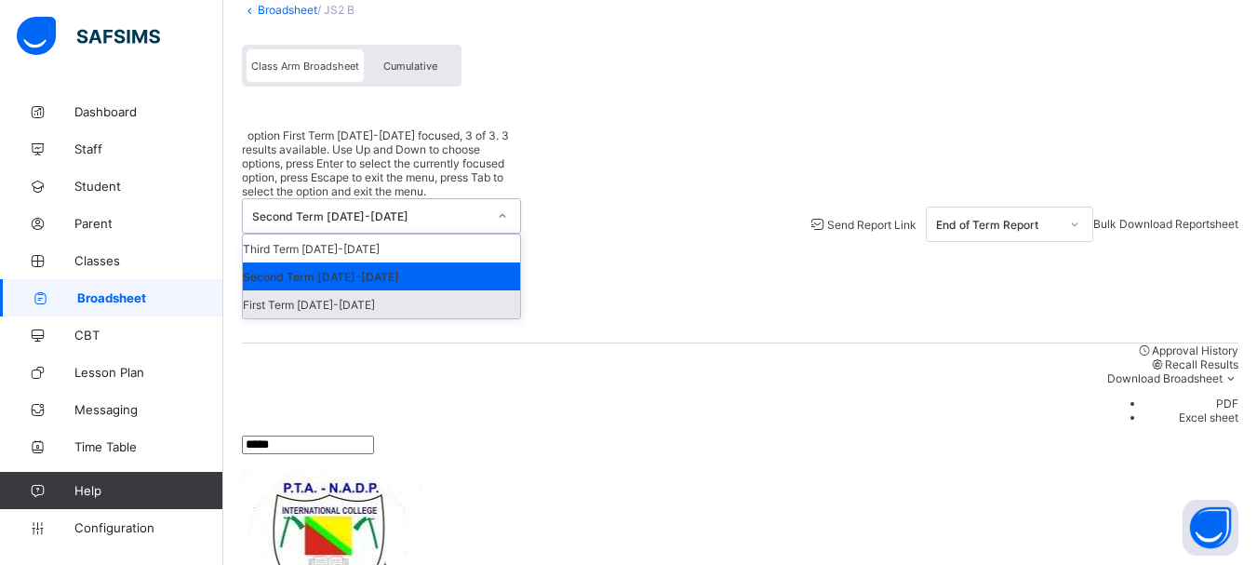
click at [349, 290] on div "First Term [DATE]-[DATE]" at bounding box center [381, 304] width 277 height 28
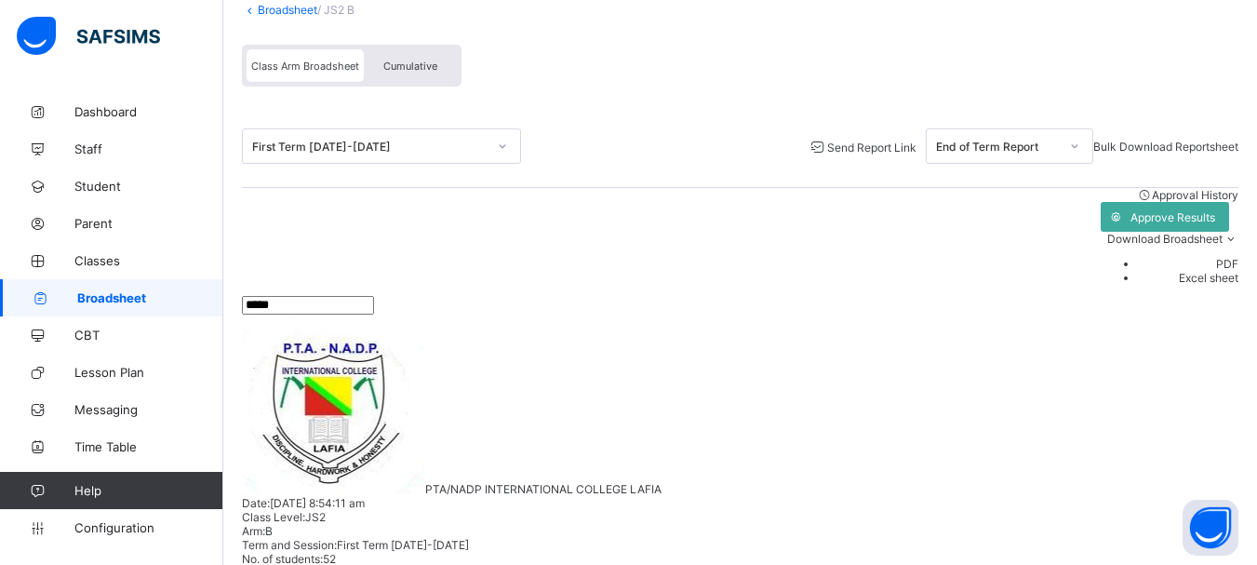
click at [827, 140] on span "Send Report Link" at bounding box center [871, 147] width 89 height 14
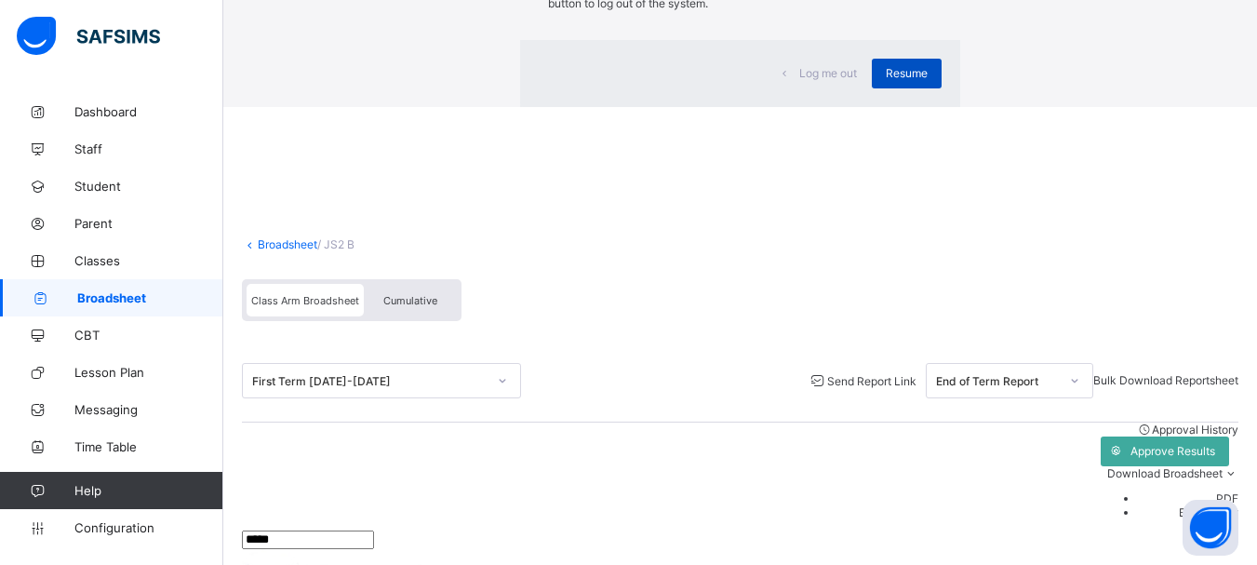
click at [886, 80] on span "Resume" at bounding box center [907, 73] width 42 height 14
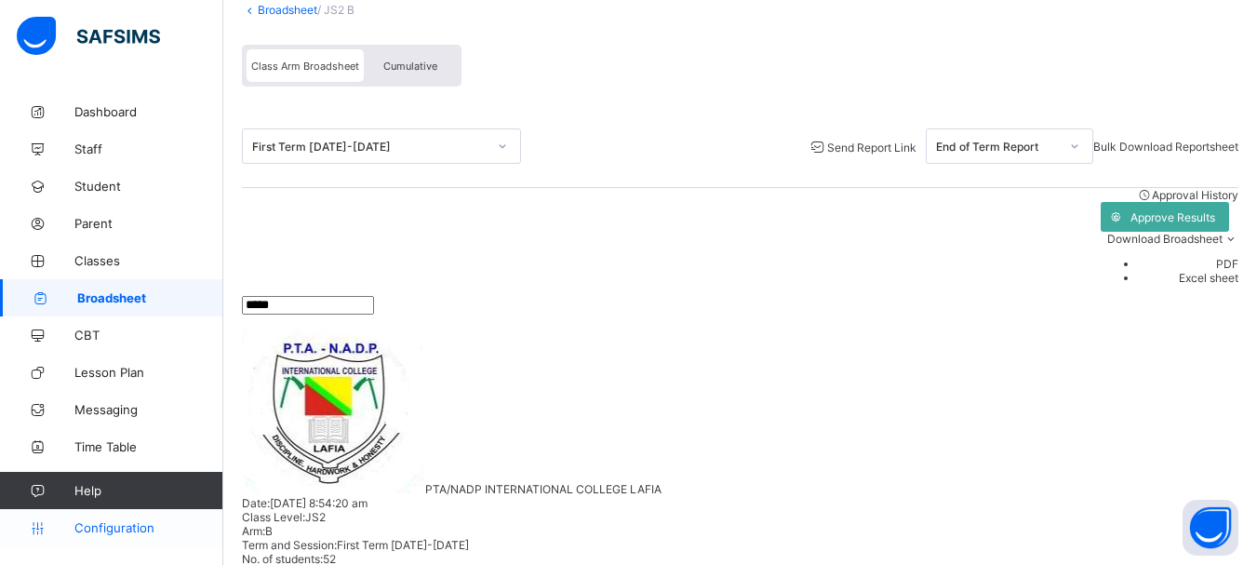
click at [102, 527] on span "Configuration" at bounding box center [148, 527] width 148 height 15
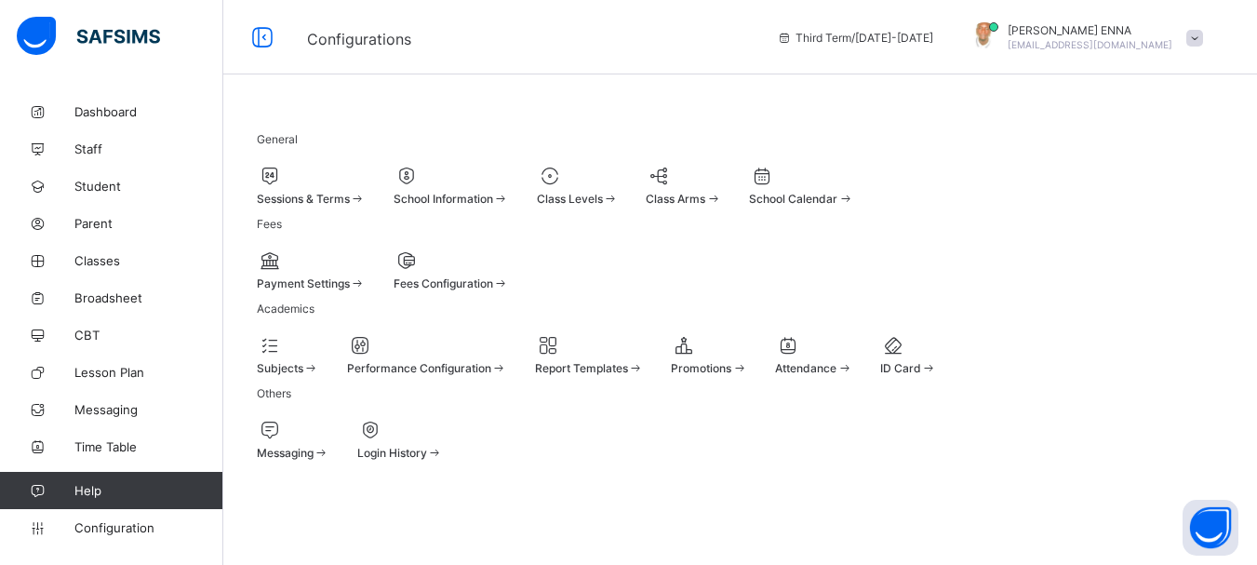
click at [321, 175] on div at bounding box center [311, 176] width 109 height 22
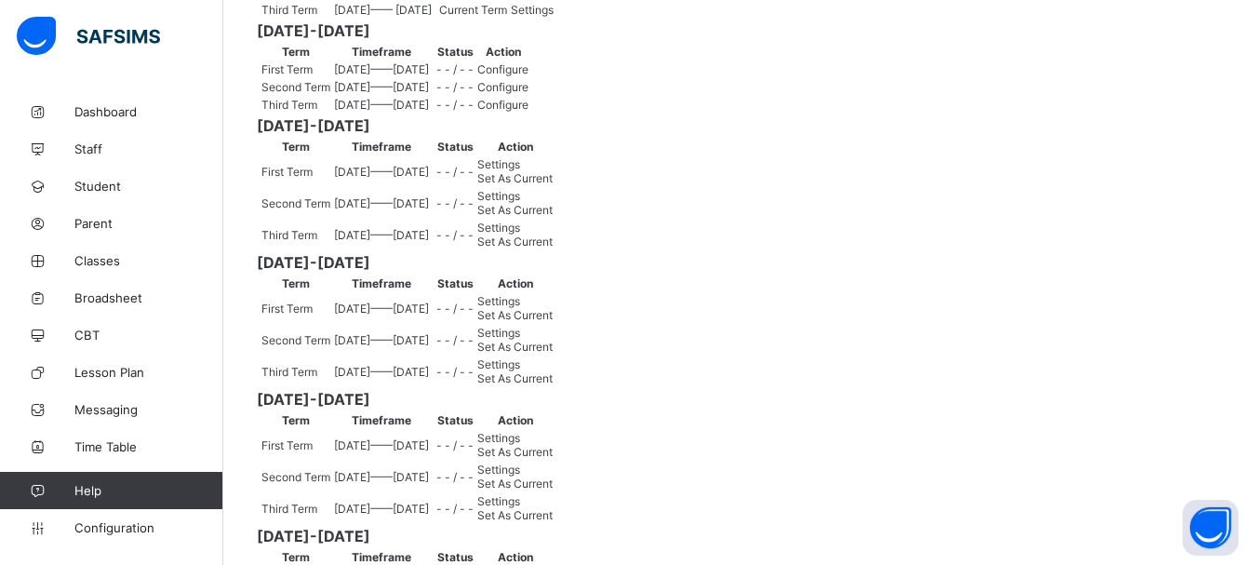
scroll to position [377, 0]
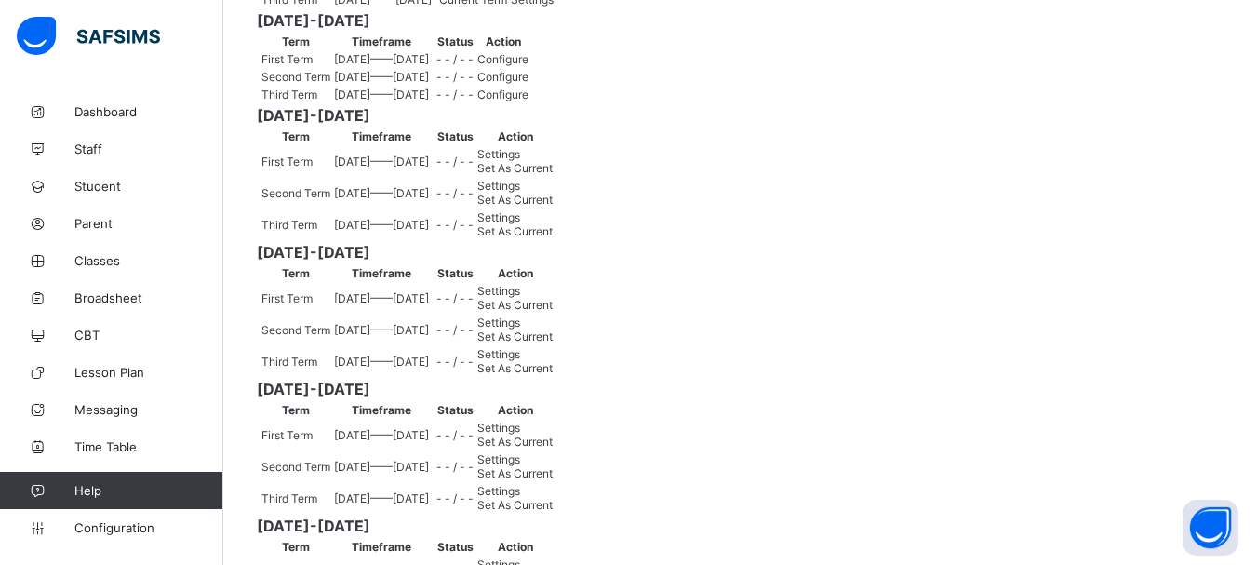
click at [554, 7] on span "Settings" at bounding box center [532, 0] width 43 height 14
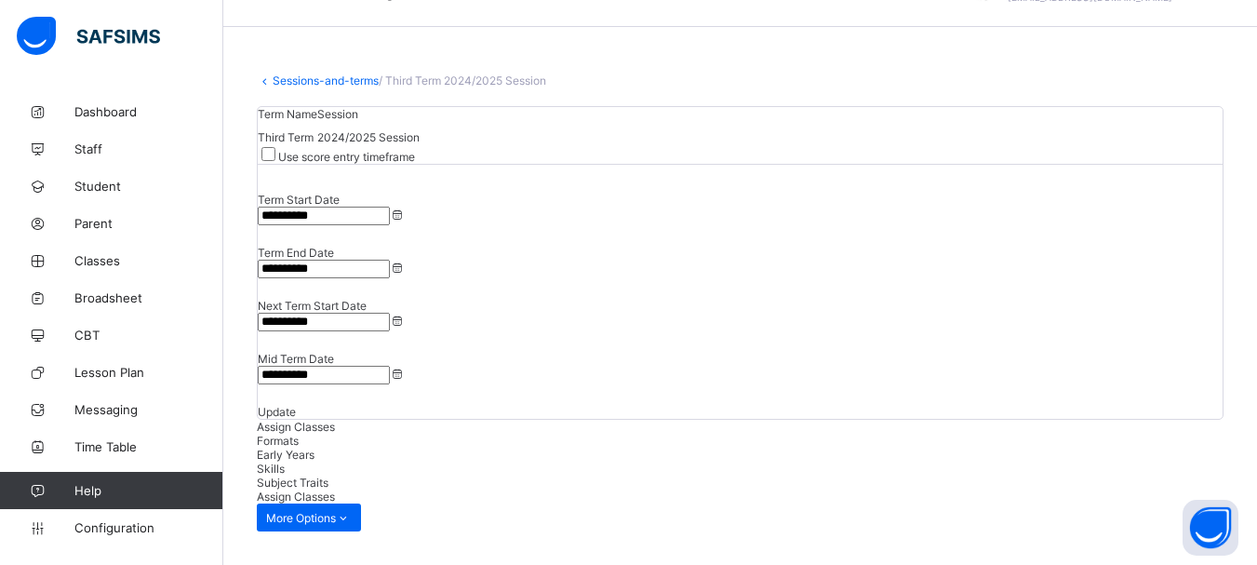
scroll to position [46, 0]
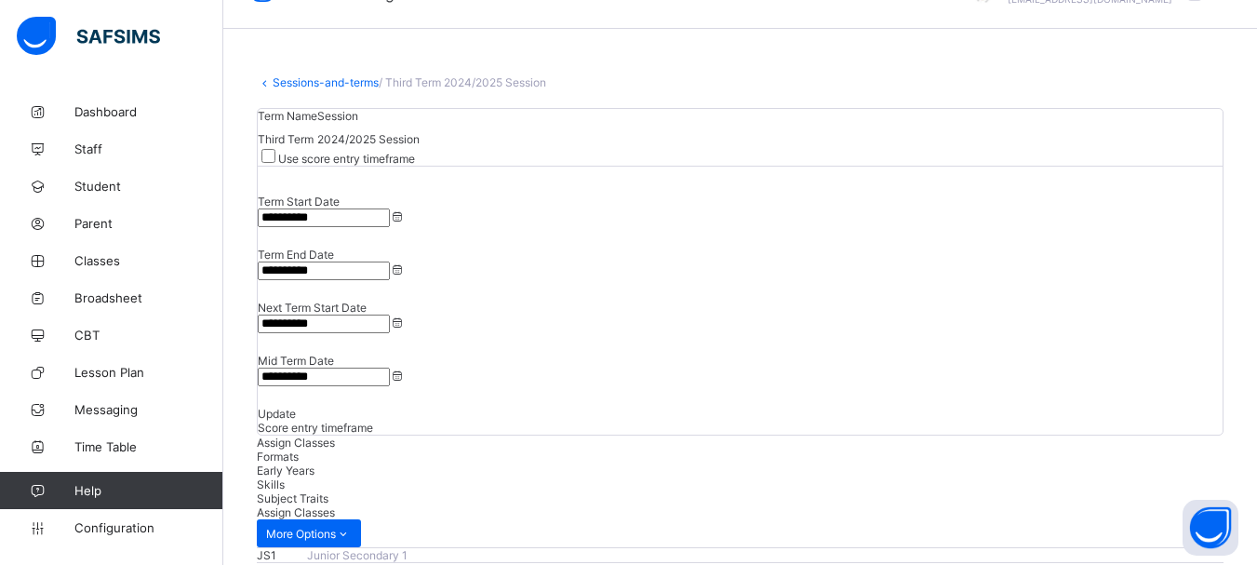
click at [296, 407] on span "Update" at bounding box center [277, 414] width 38 height 14
click at [373, 421] on span "Score entry timeframe" at bounding box center [315, 428] width 115 height 14
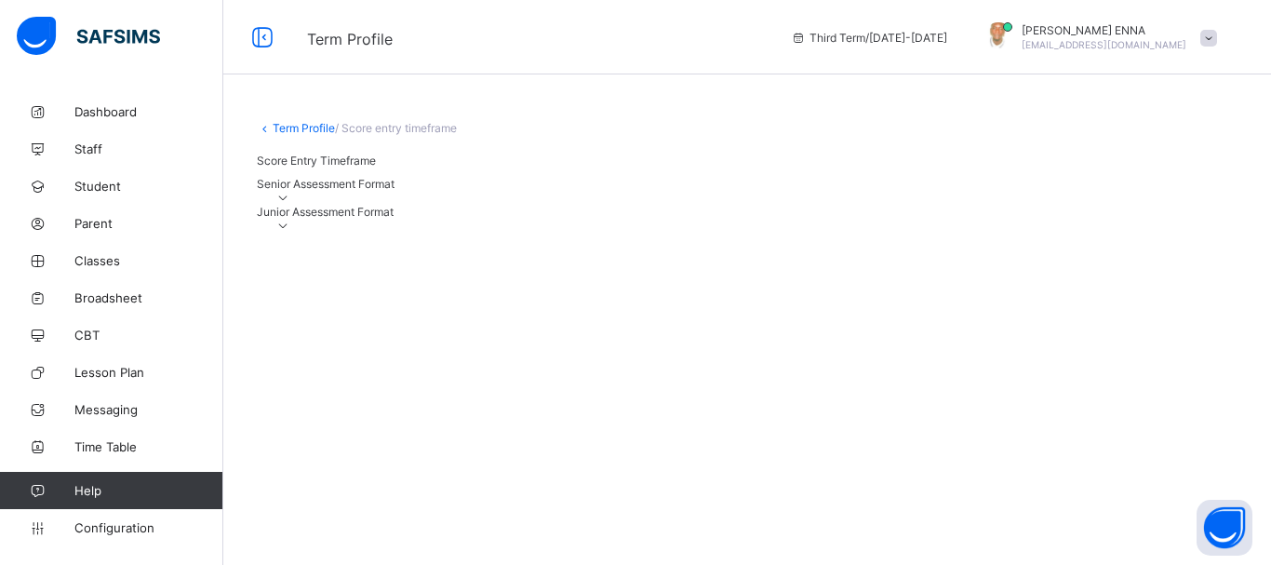
click at [291, 205] on icon at bounding box center [283, 198] width 16 height 14
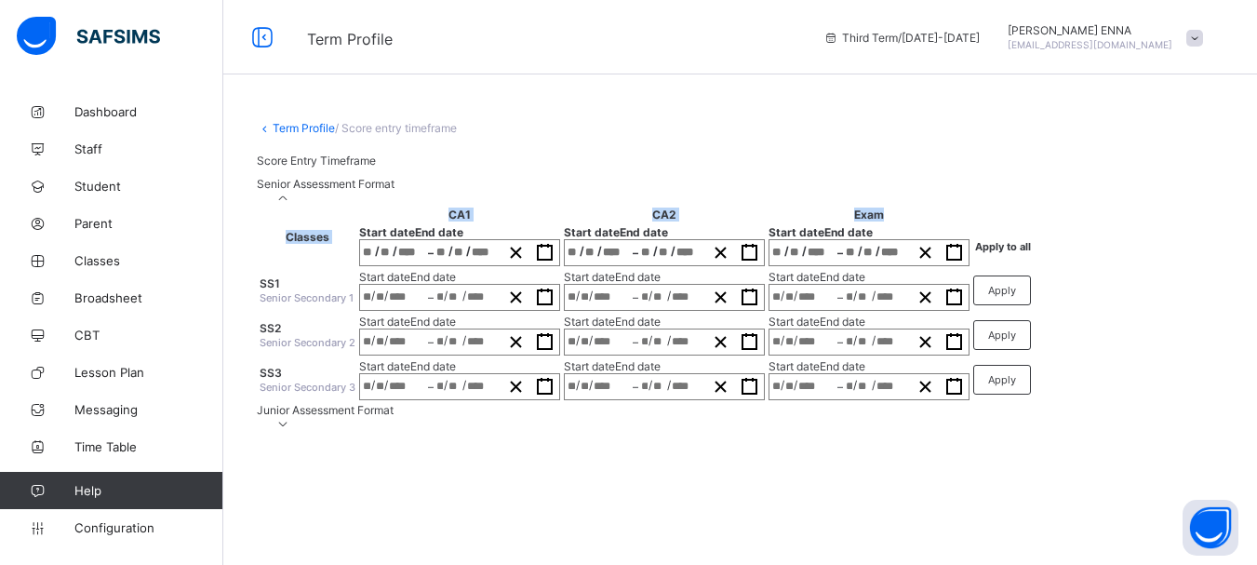
drag, startPoint x: 1256, startPoint y: 221, endPoint x: 1270, endPoint y: 295, distance: 75.7
click at [1256, 295] on html "**********" at bounding box center [628, 282] width 1257 height 565
click at [120, 46] on img at bounding box center [88, 36] width 143 height 39
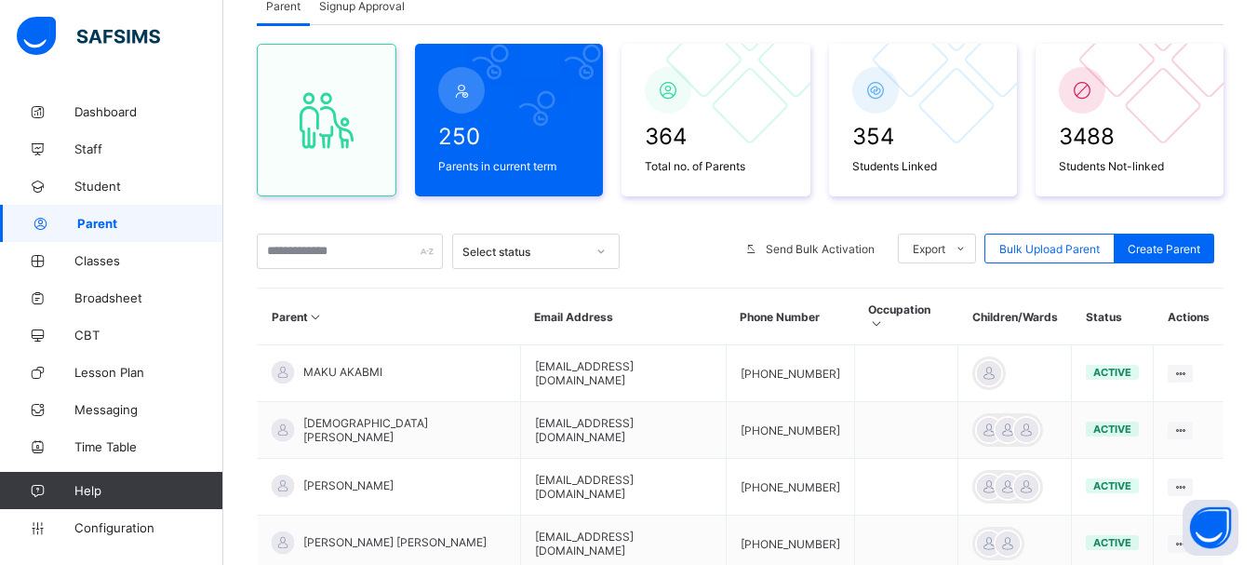
scroll to position [130, 0]
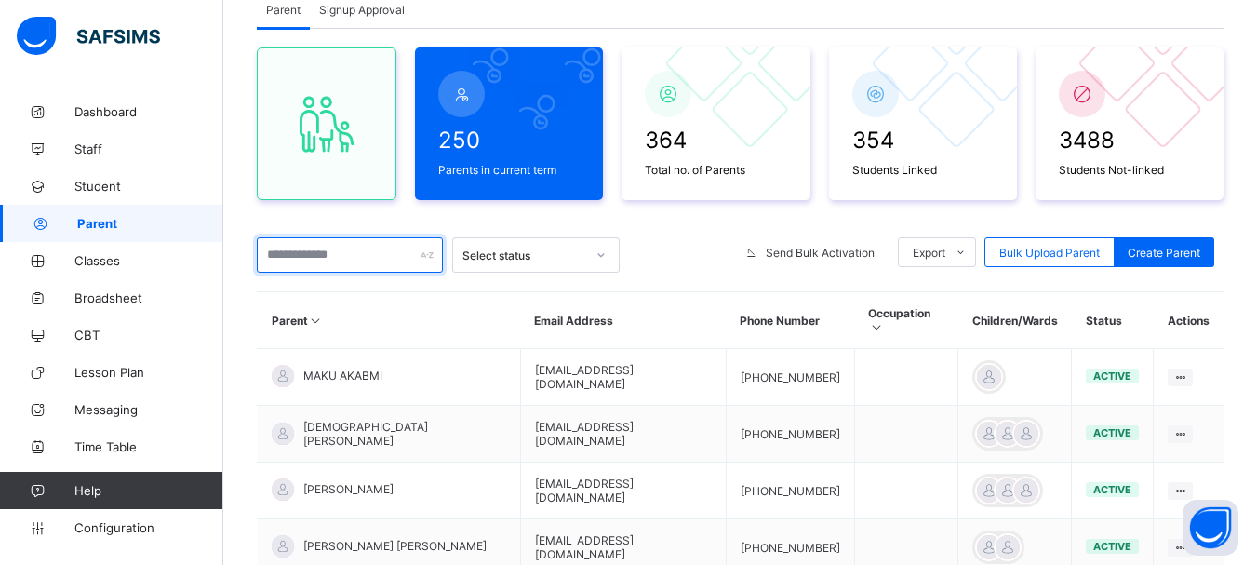
click at [362, 255] on input "text" at bounding box center [350, 254] width 186 height 35
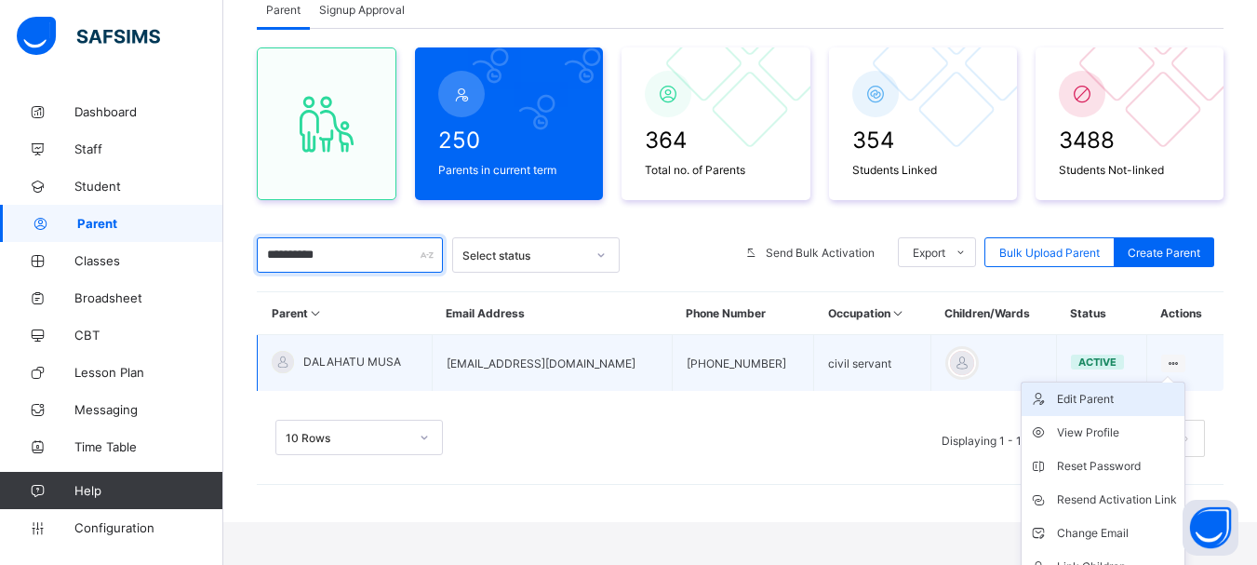
type input "**********"
click at [1122, 400] on div "Edit Parent" at bounding box center [1117, 399] width 120 height 19
select select "**"
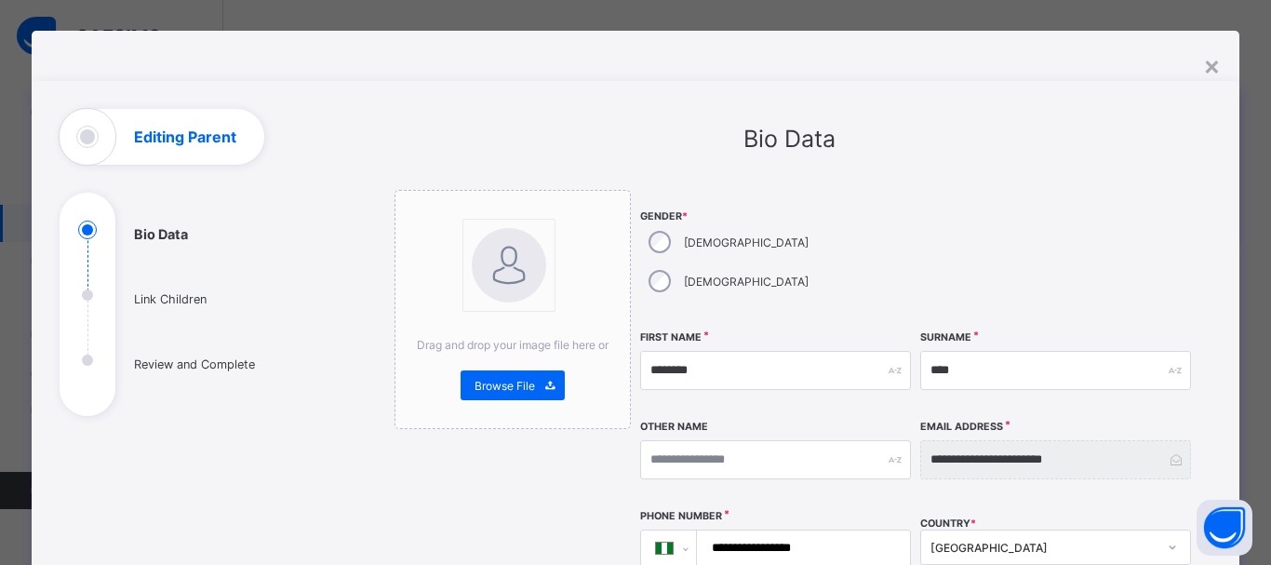
scroll to position [0, 0]
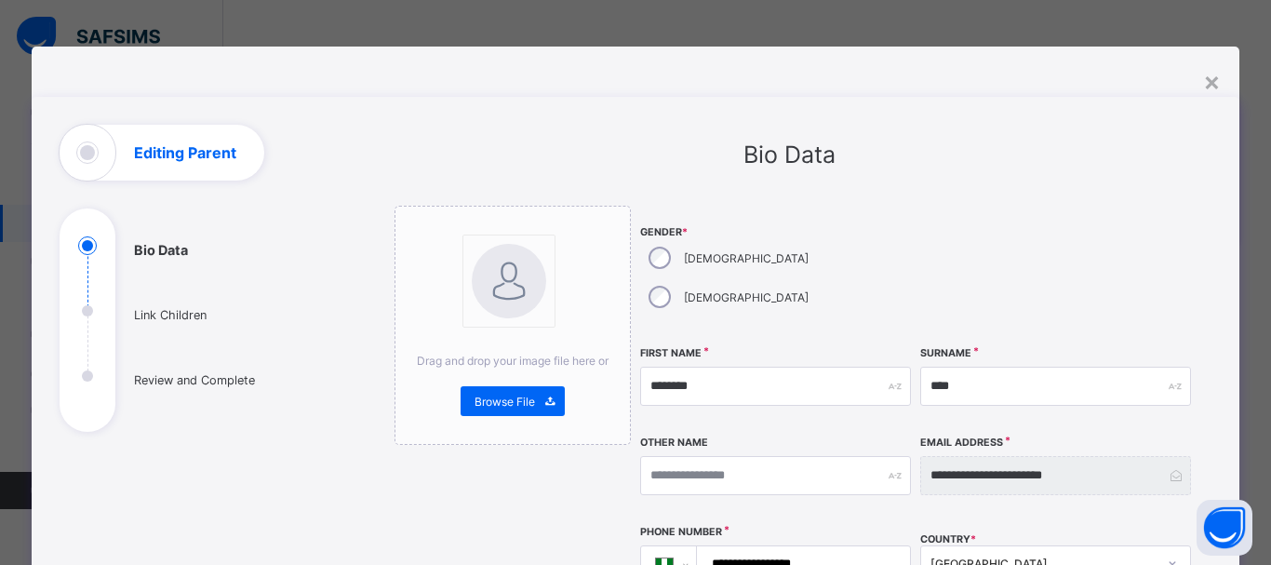
click at [159, 311] on ul "Bio Data Link Children Review and Complete" at bounding box center [199, 333] width 279 height 195
click at [1206, 82] on div "×" at bounding box center [1212, 81] width 18 height 32
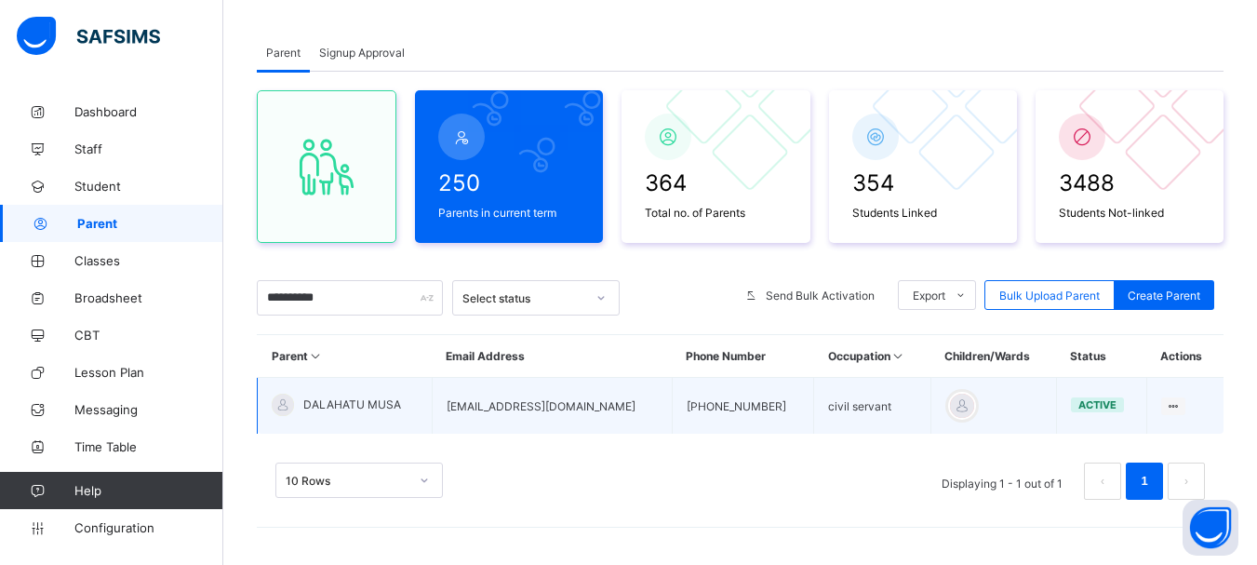
click at [372, 402] on span "DALAHATU MUSA" at bounding box center [352, 404] width 98 height 14
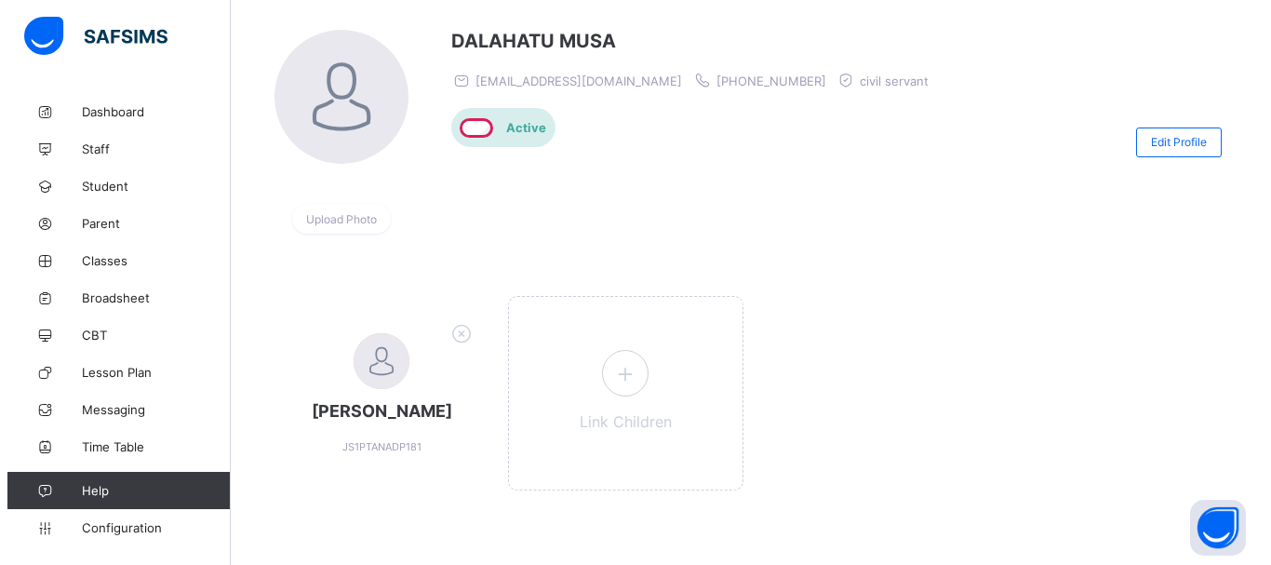
scroll to position [153, 0]
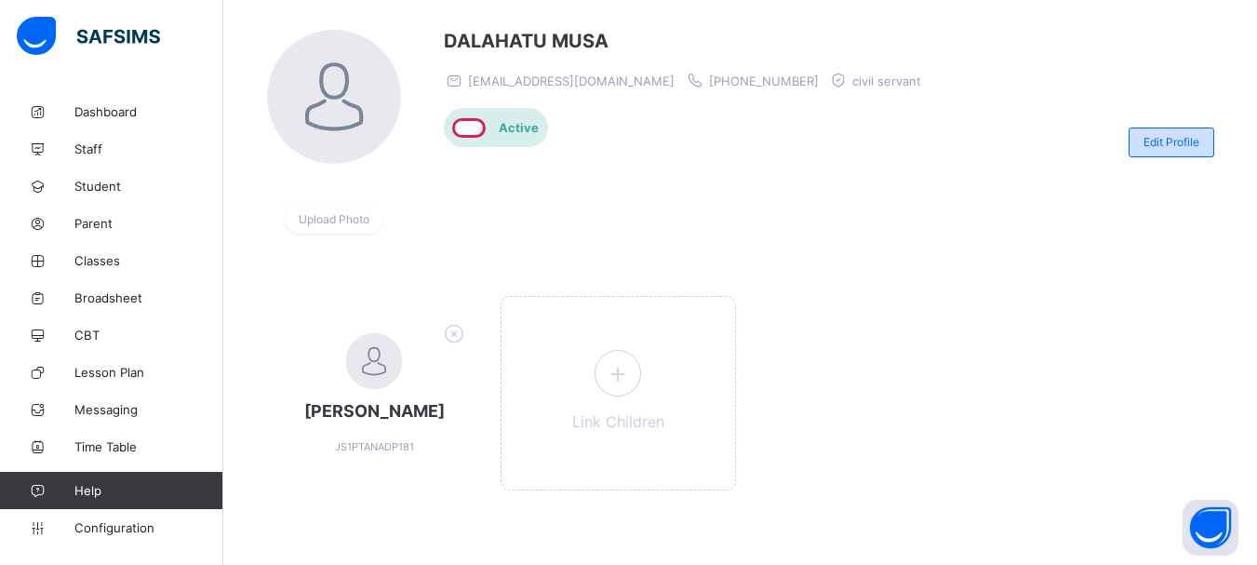
click at [1185, 135] on span "Edit Profile" at bounding box center [1172, 142] width 56 height 14
select select "**"
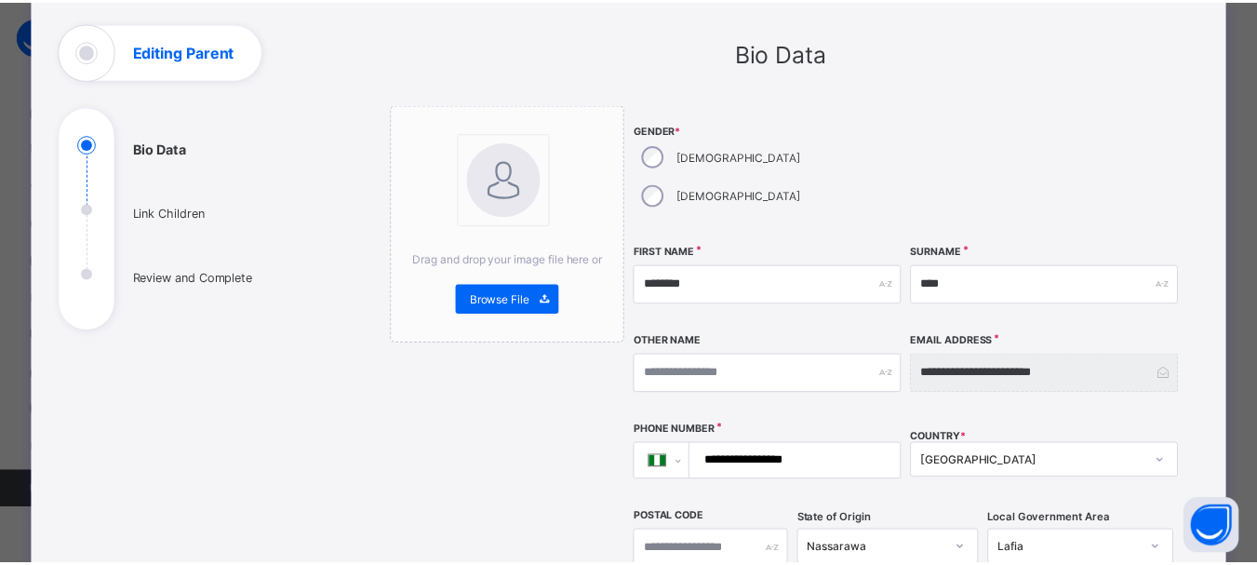
scroll to position [33, 0]
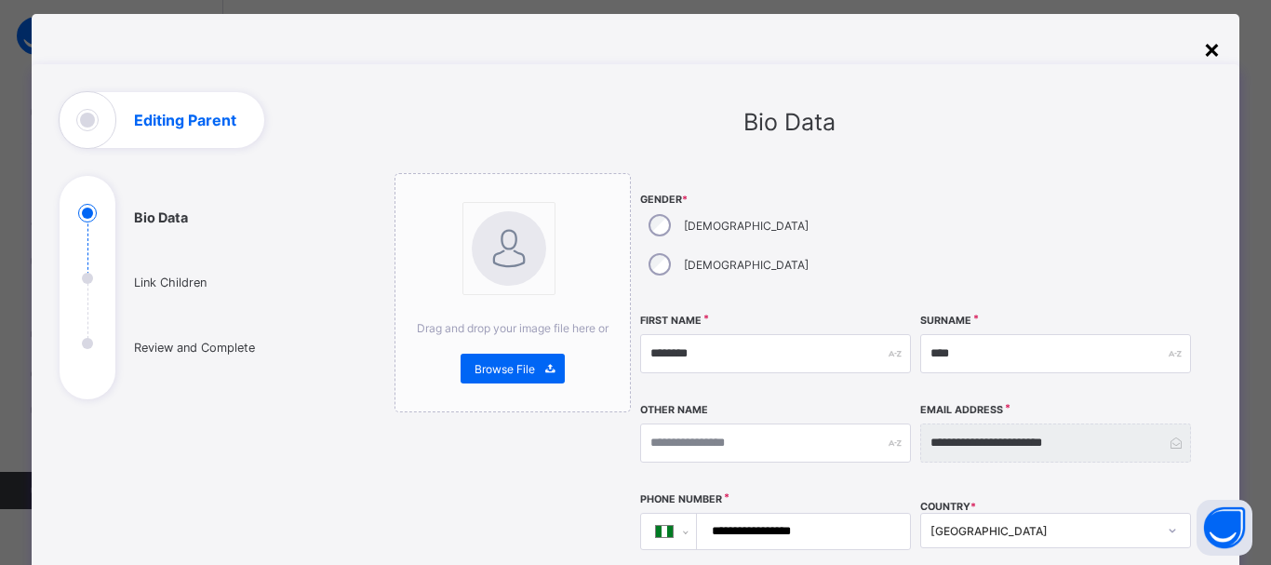
click at [1209, 43] on div "×" at bounding box center [1212, 49] width 18 height 32
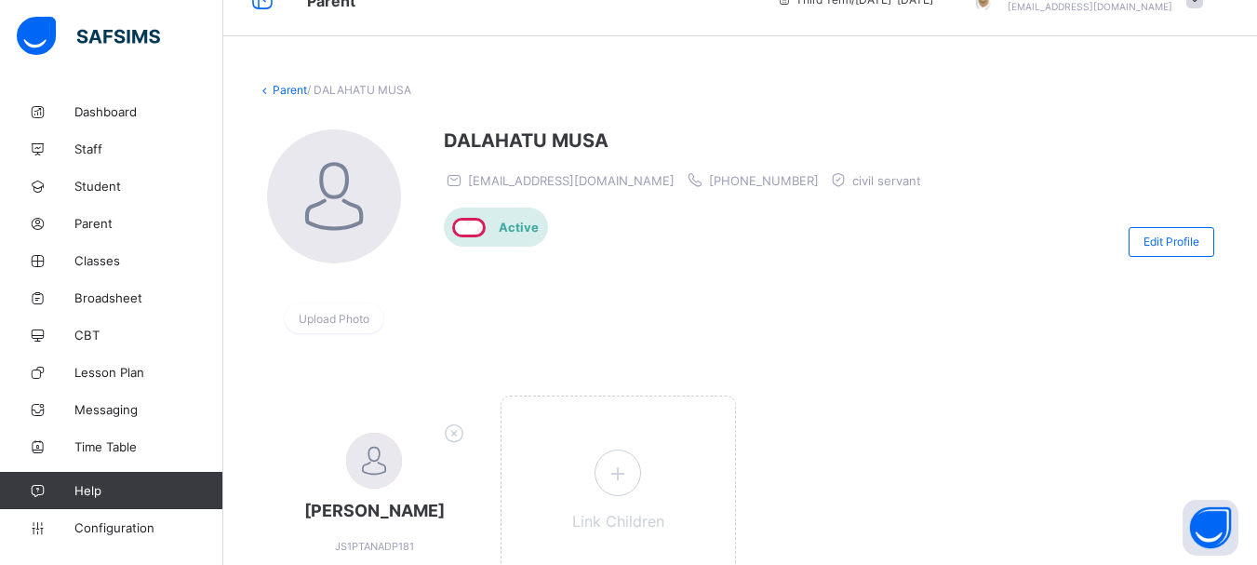
scroll to position [0, 0]
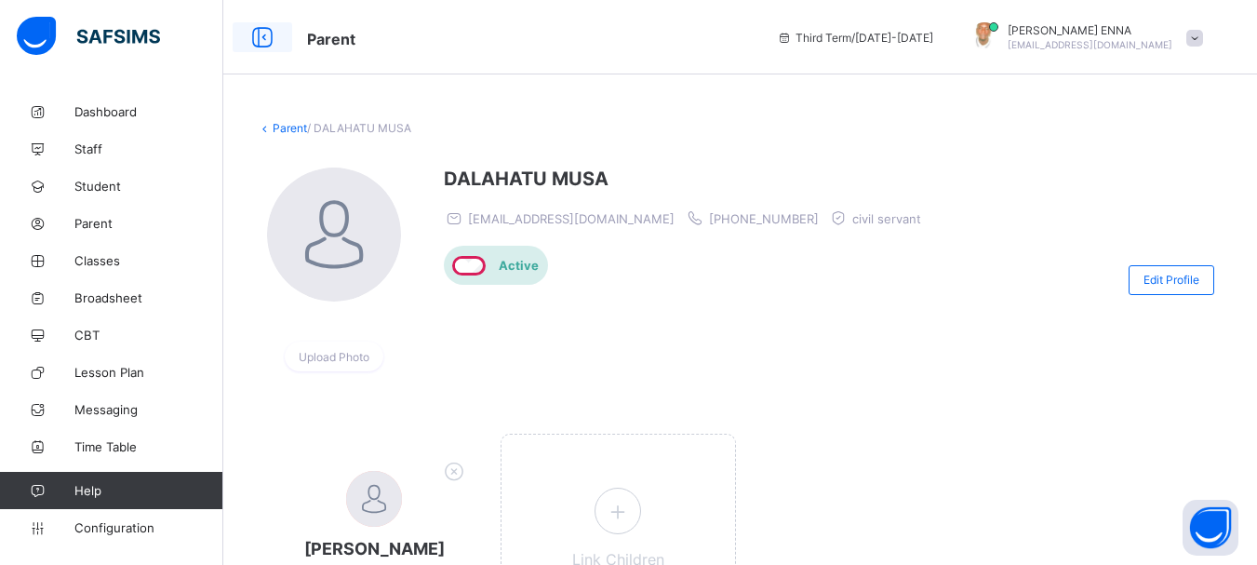
click at [256, 29] on icon at bounding box center [263, 37] width 32 height 27
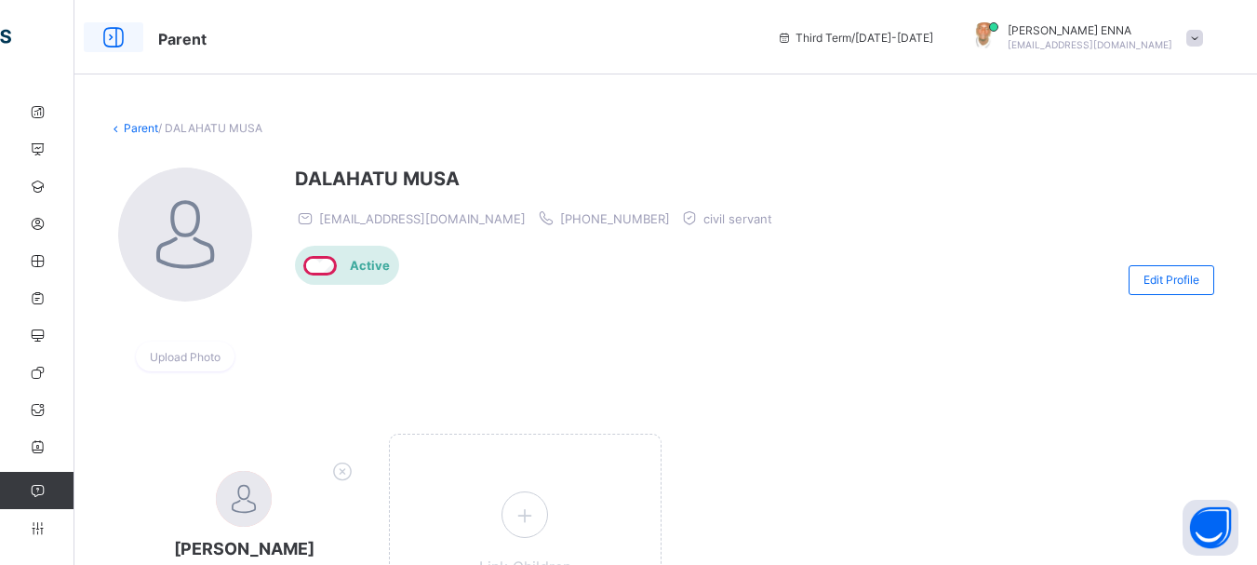
click at [110, 30] on icon at bounding box center [114, 37] width 32 height 27
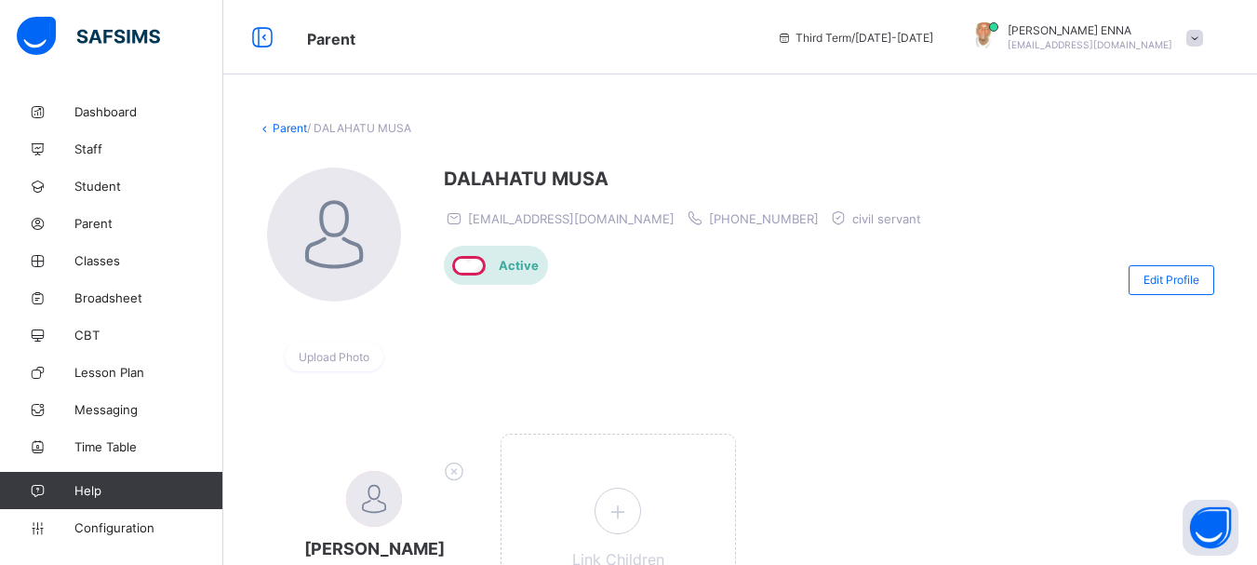
scroll to position [87, 0]
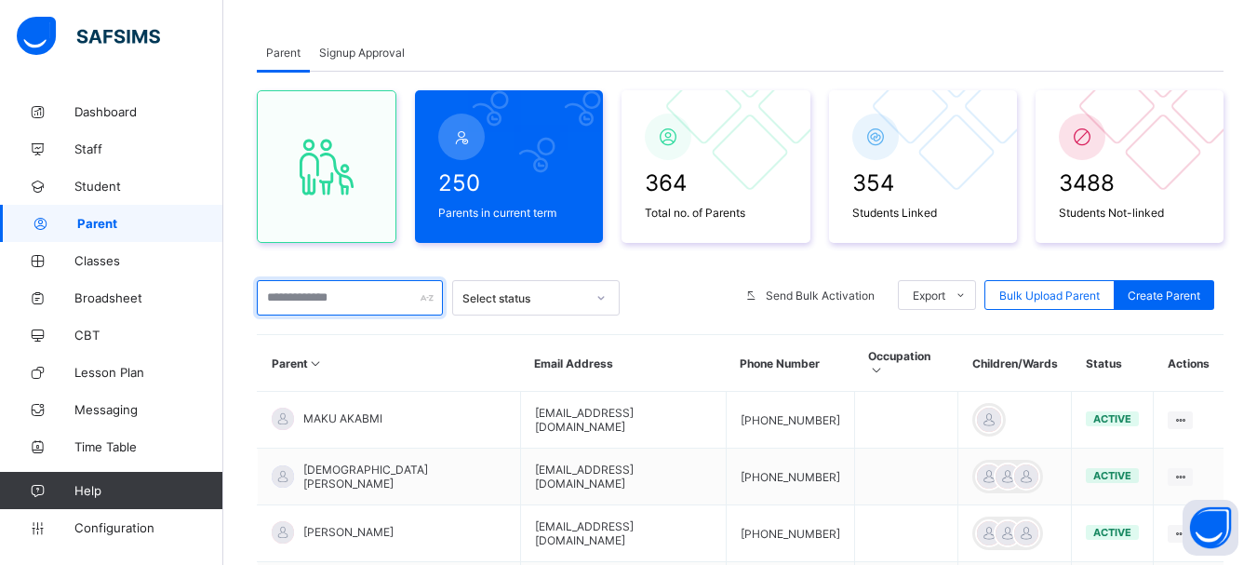
click at [374, 298] on input "text" at bounding box center [350, 297] width 186 height 35
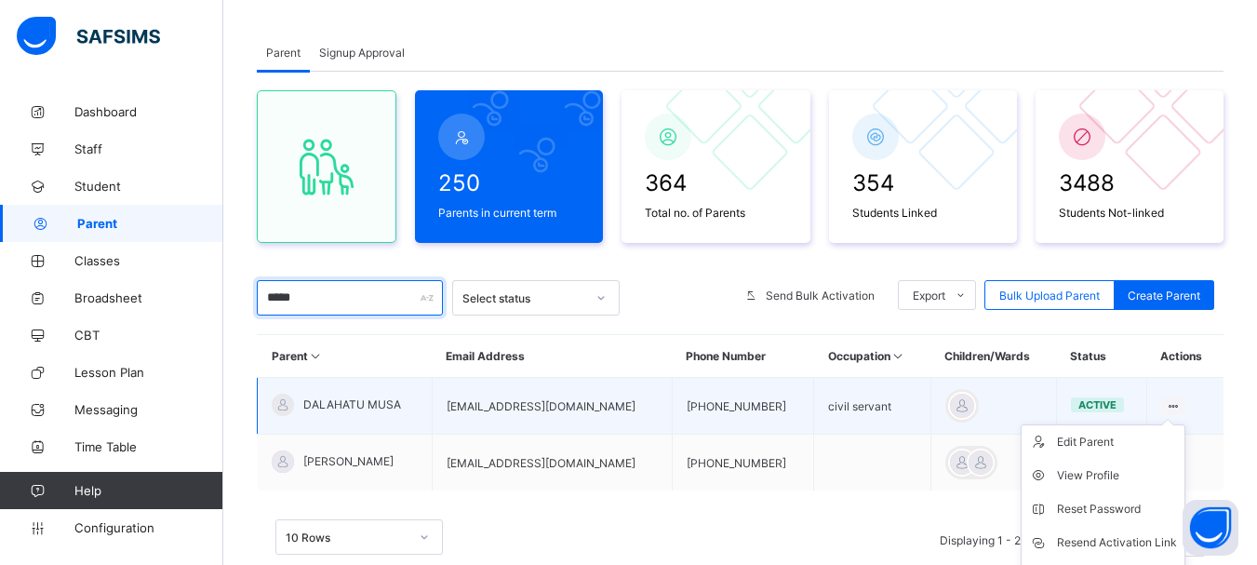
type input "*****"
click at [1183, 424] on ul "Edit Parent View Profile Reset Password Resend Activation Link Change Email Lin…" at bounding box center [1103, 542] width 165 height 236
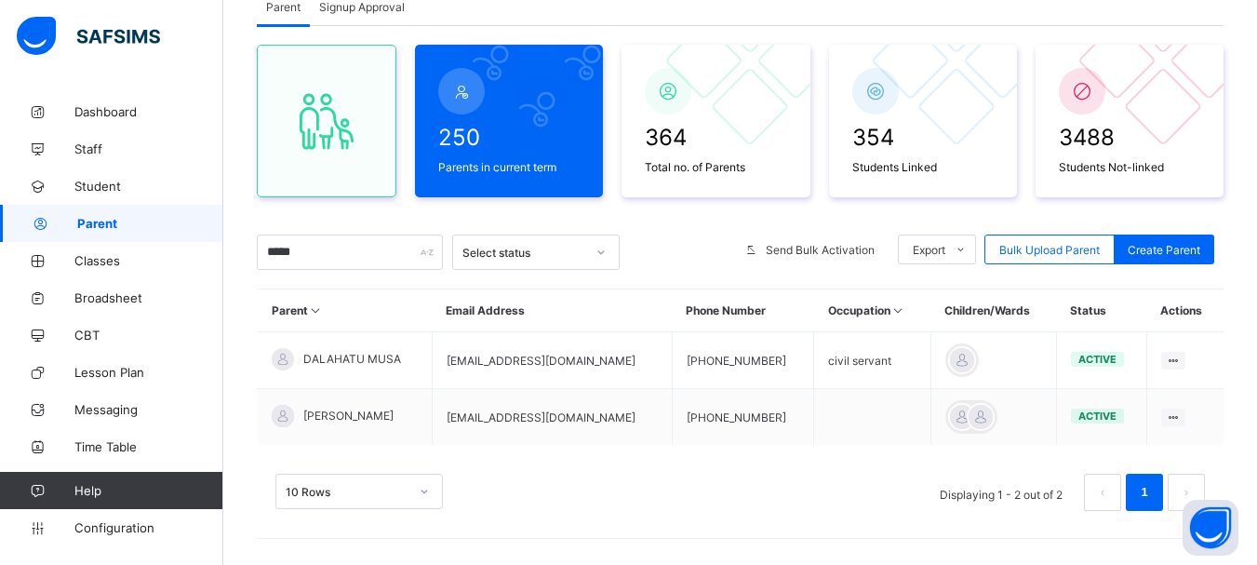
scroll to position [144, 0]
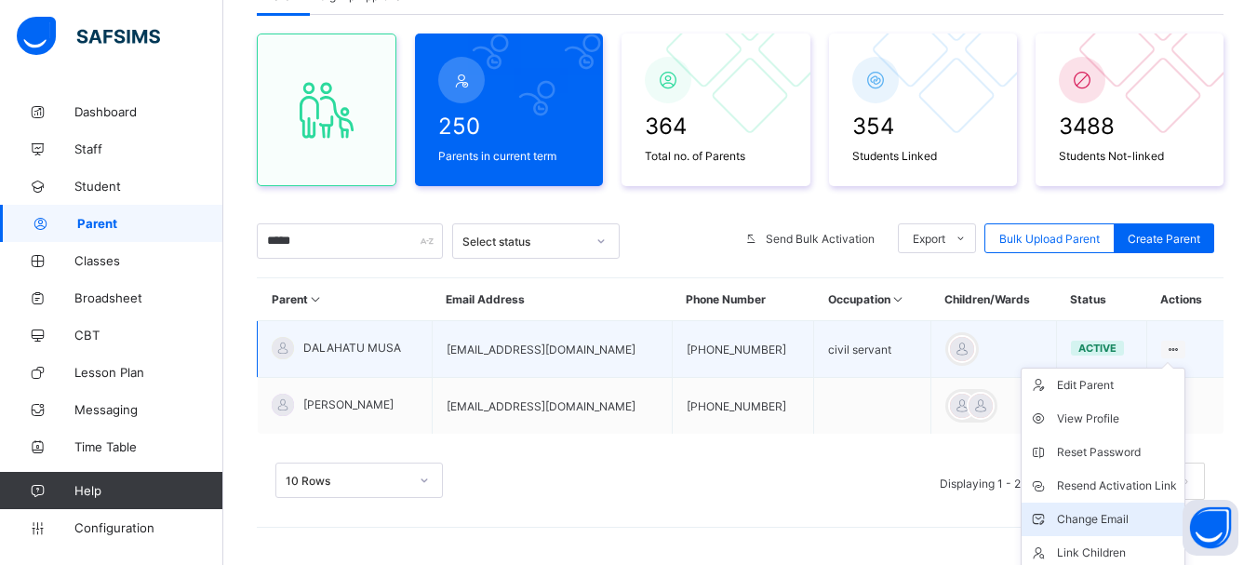
click at [1113, 519] on div "Change Email" at bounding box center [1117, 519] width 120 height 19
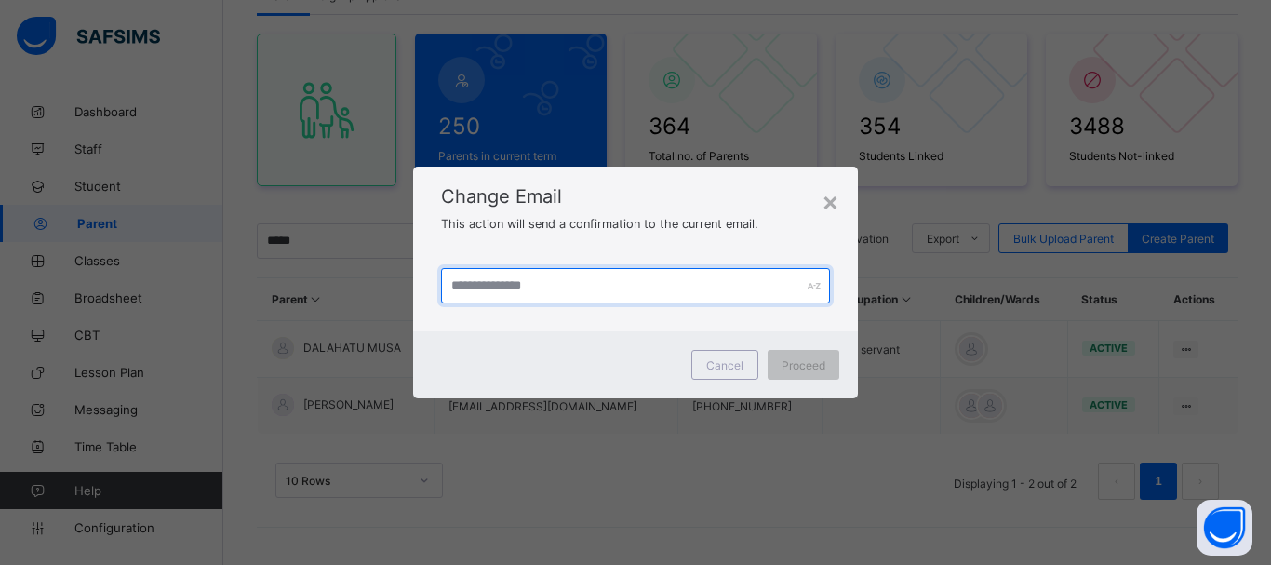
click at [550, 298] on input "text" at bounding box center [635, 285] width 389 height 35
drag, startPoint x: 539, startPoint y: 278, endPoint x: 402, endPoint y: 296, distance: 137.9
click at [402, 296] on div "**********" at bounding box center [635, 282] width 1271 height 565
type input "**********"
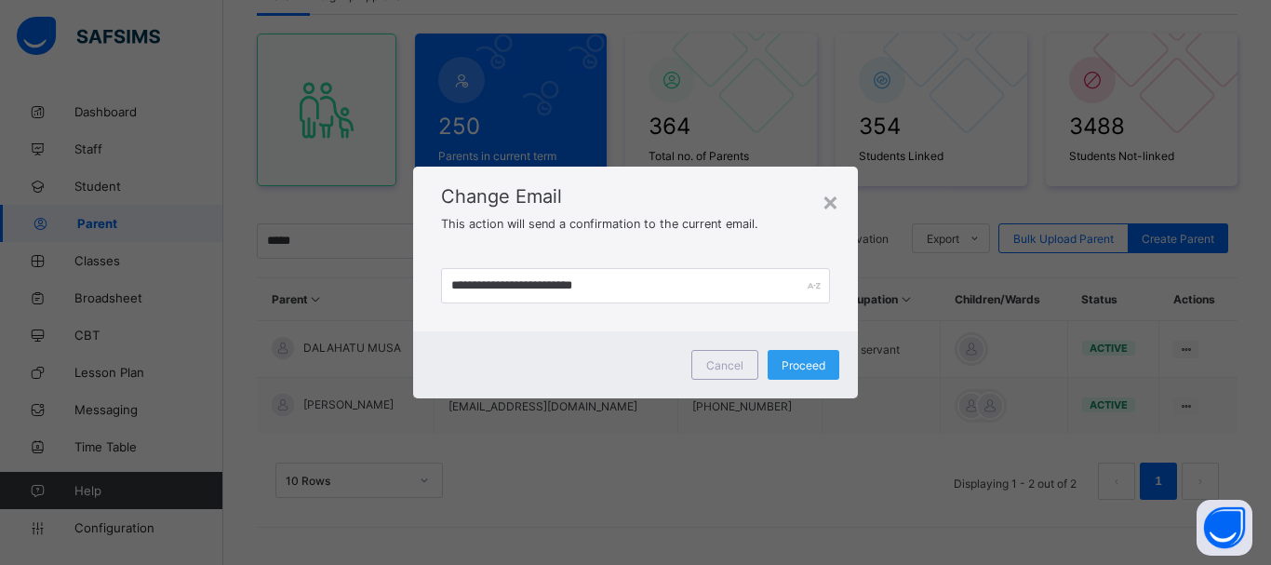
click at [809, 356] on div "Proceed" at bounding box center [804, 365] width 72 height 30
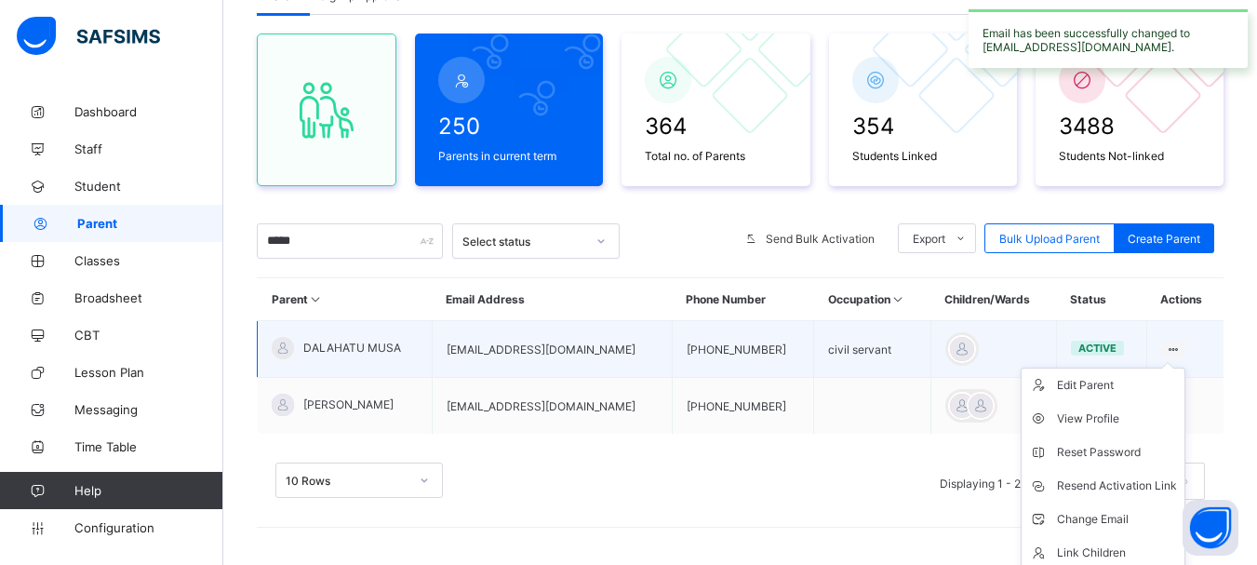
click at [1182, 344] on icon at bounding box center [1174, 349] width 16 height 14
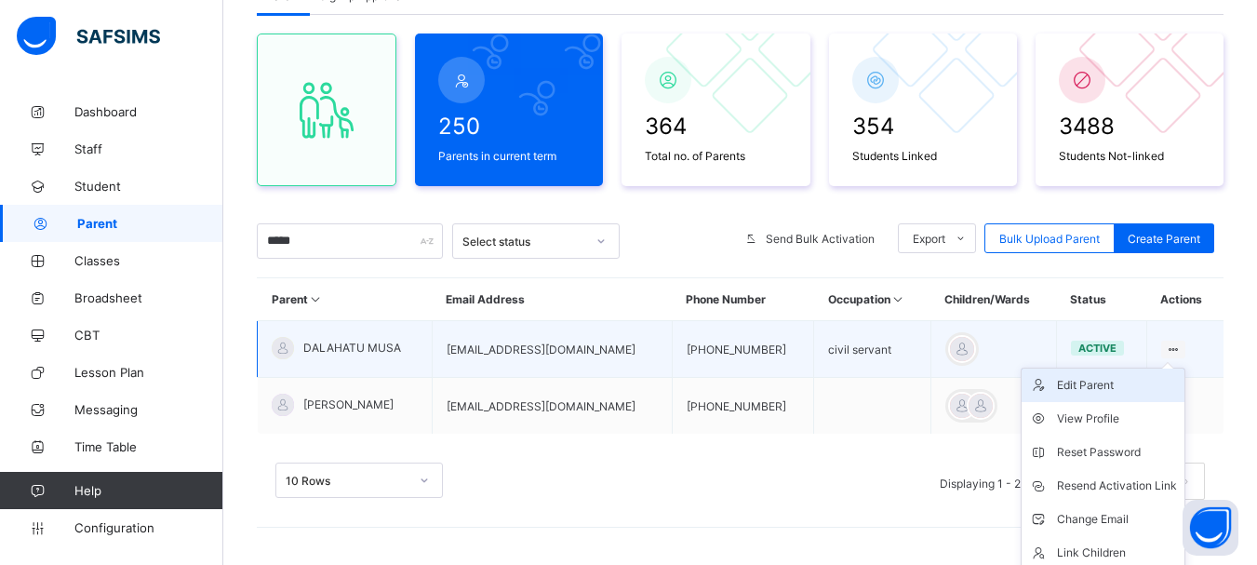
click at [1103, 387] on div "Edit Parent" at bounding box center [1117, 385] width 120 height 19
select select "**"
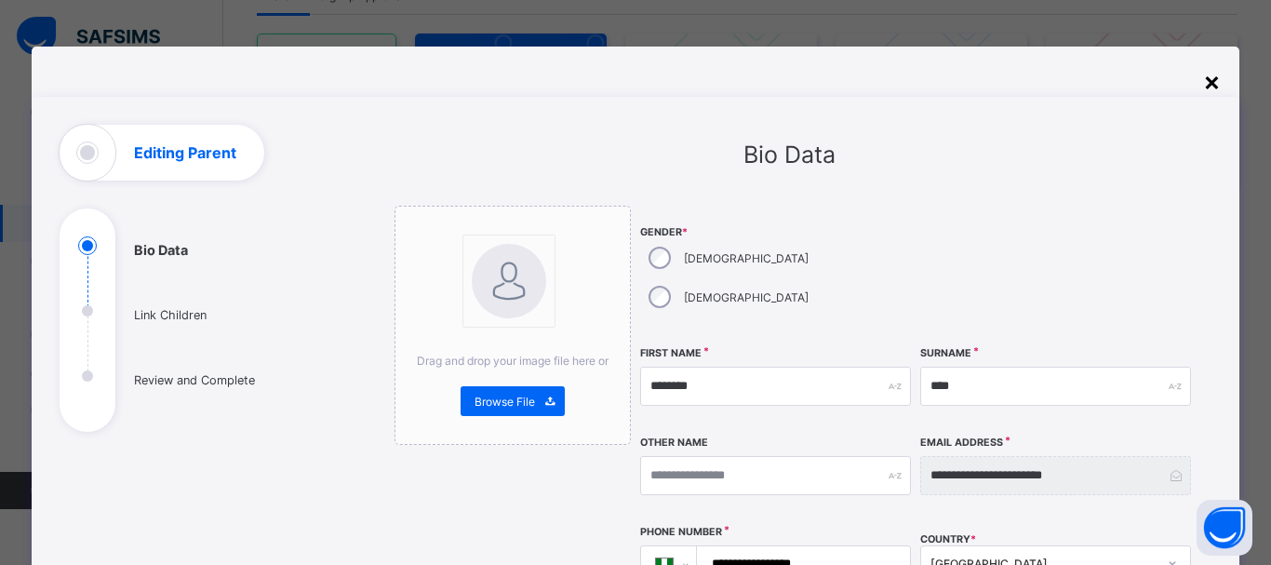
click at [1204, 81] on div "×" at bounding box center [1212, 81] width 18 height 32
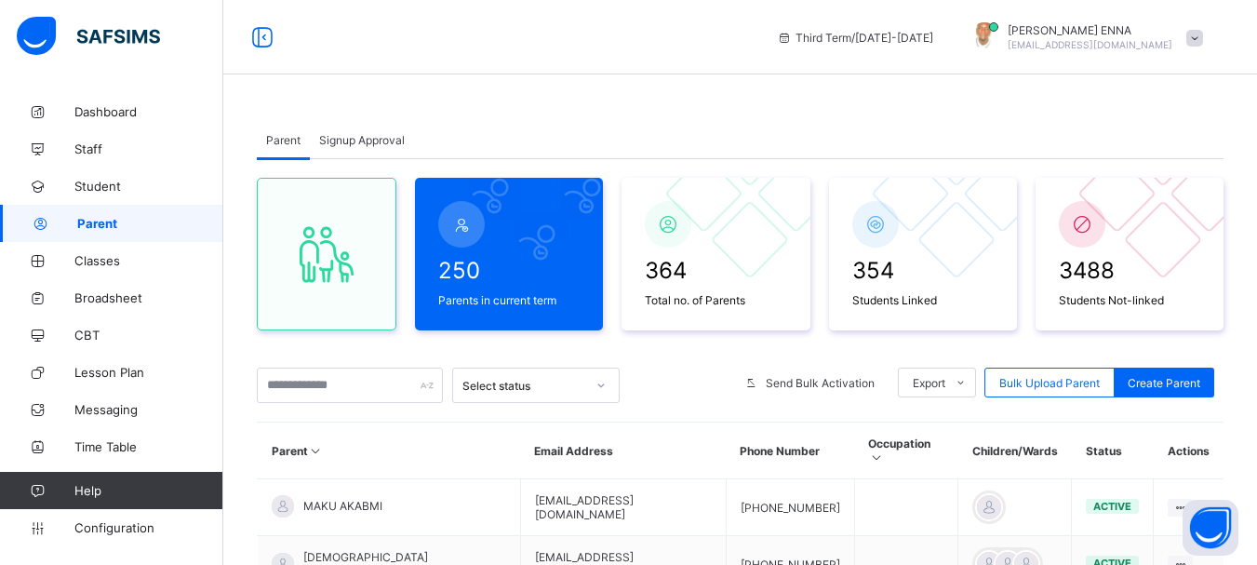
scroll to position [144, 0]
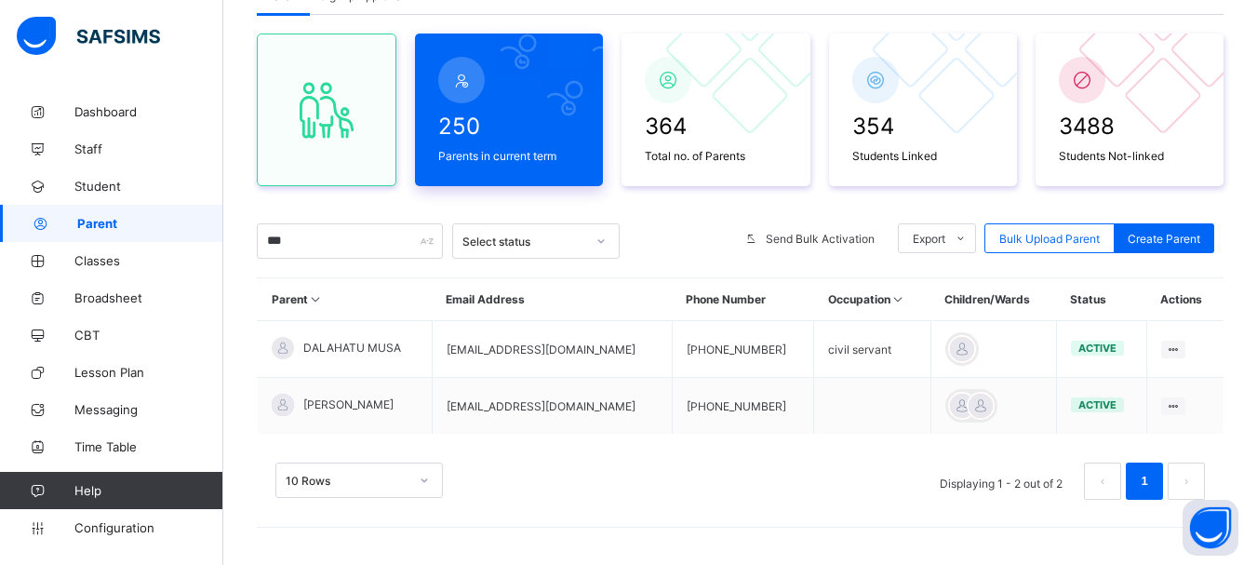
type input "***"
